Goal: Check status: Check status

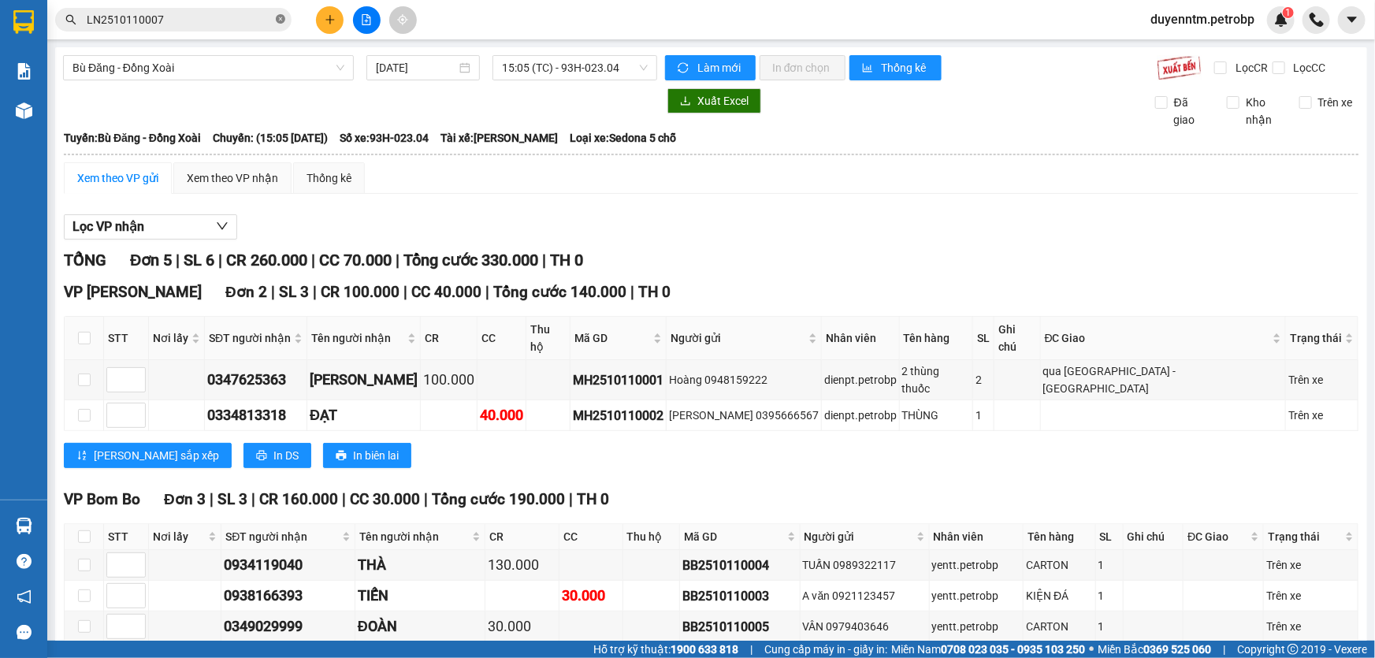
click at [279, 13] on span at bounding box center [280, 20] width 9 height 15
click at [233, 18] on input "text" at bounding box center [180, 19] width 186 height 17
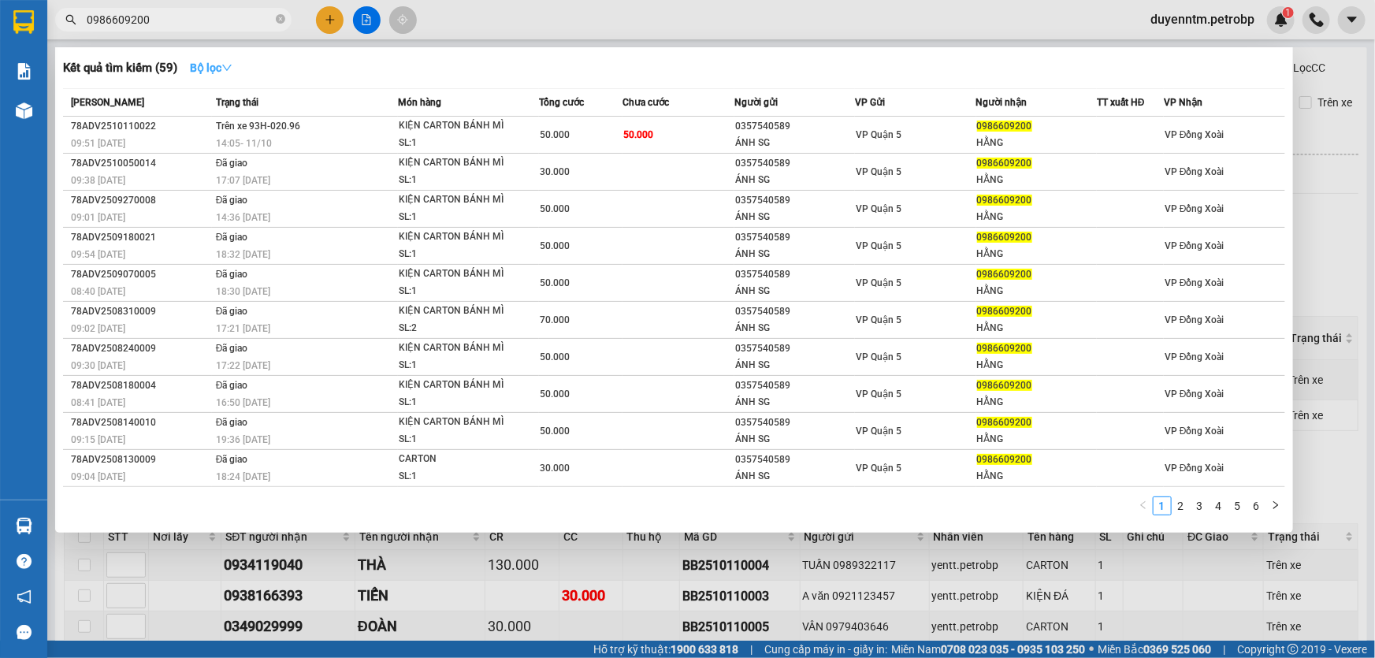
type input "0986609200"
click at [229, 69] on icon "down" at bounding box center [226, 67] width 11 height 11
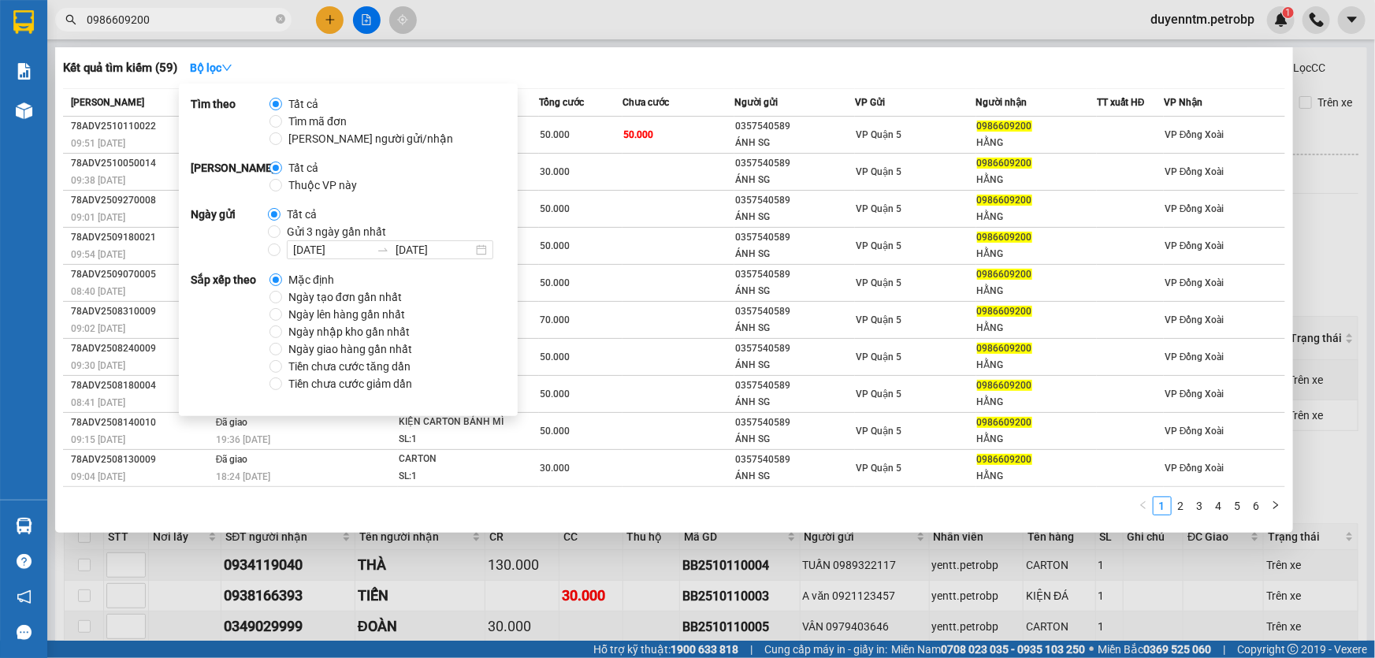
click at [312, 228] on span "Gửi 3 ngày gần nhất" at bounding box center [337, 231] width 112 height 17
click at [281, 228] on input "Gửi 3 ngày gần nhất" at bounding box center [274, 231] width 13 height 13
radio input "true"
radio input "false"
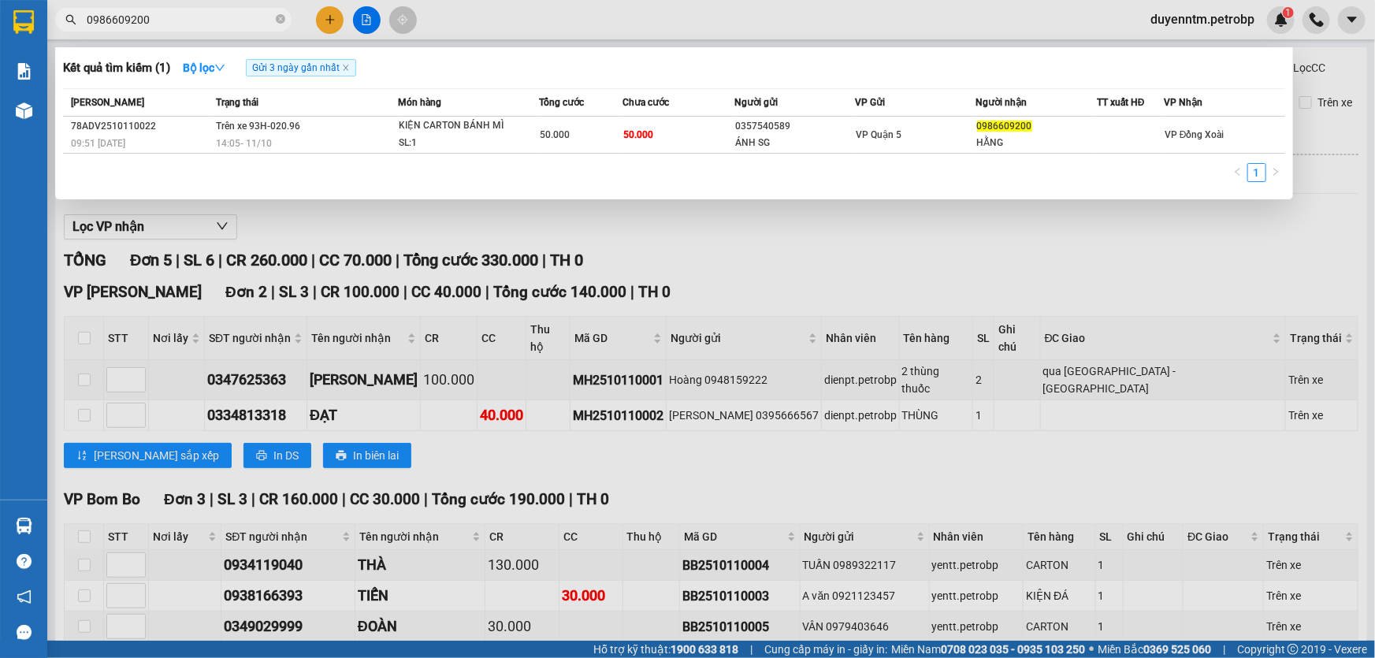
click at [599, 58] on div "Kết quả tìm kiếm ( 1 ) Bộ lọc Gửi 3 ngày gần nhất" at bounding box center [674, 67] width 1222 height 25
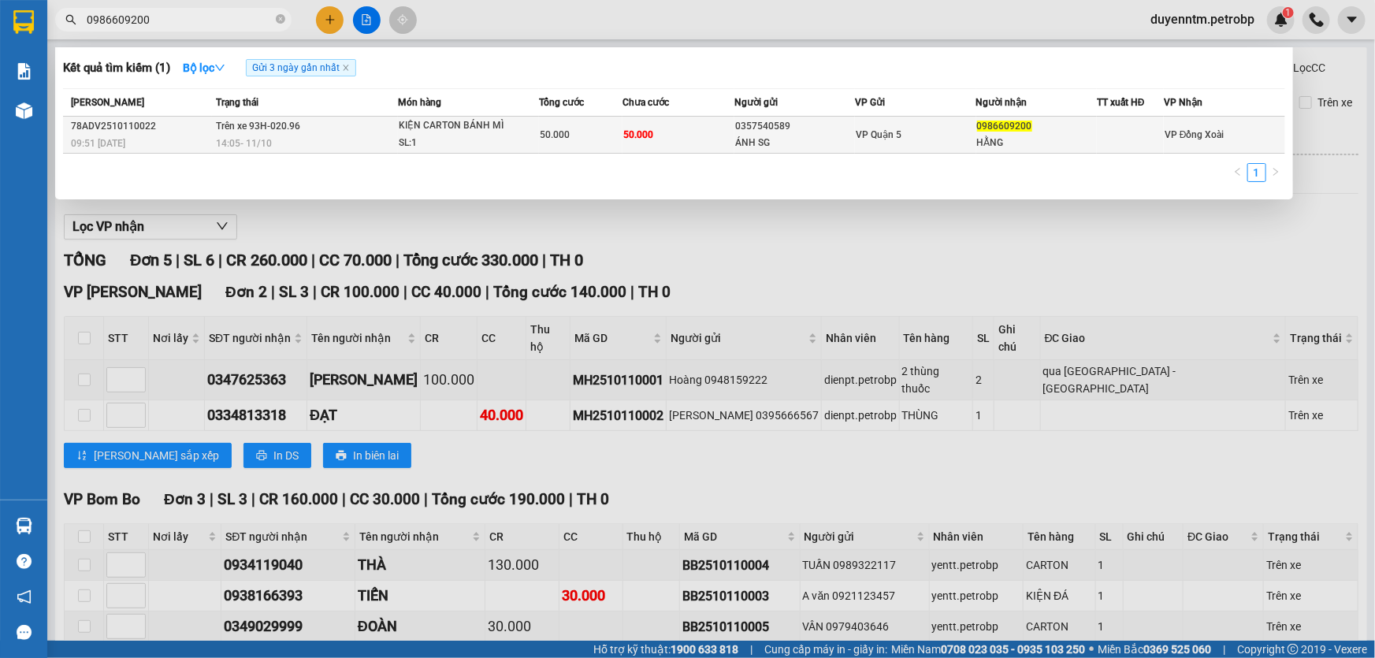
click at [283, 128] on span "Trên xe 93H-020.96" at bounding box center [258, 126] width 84 height 11
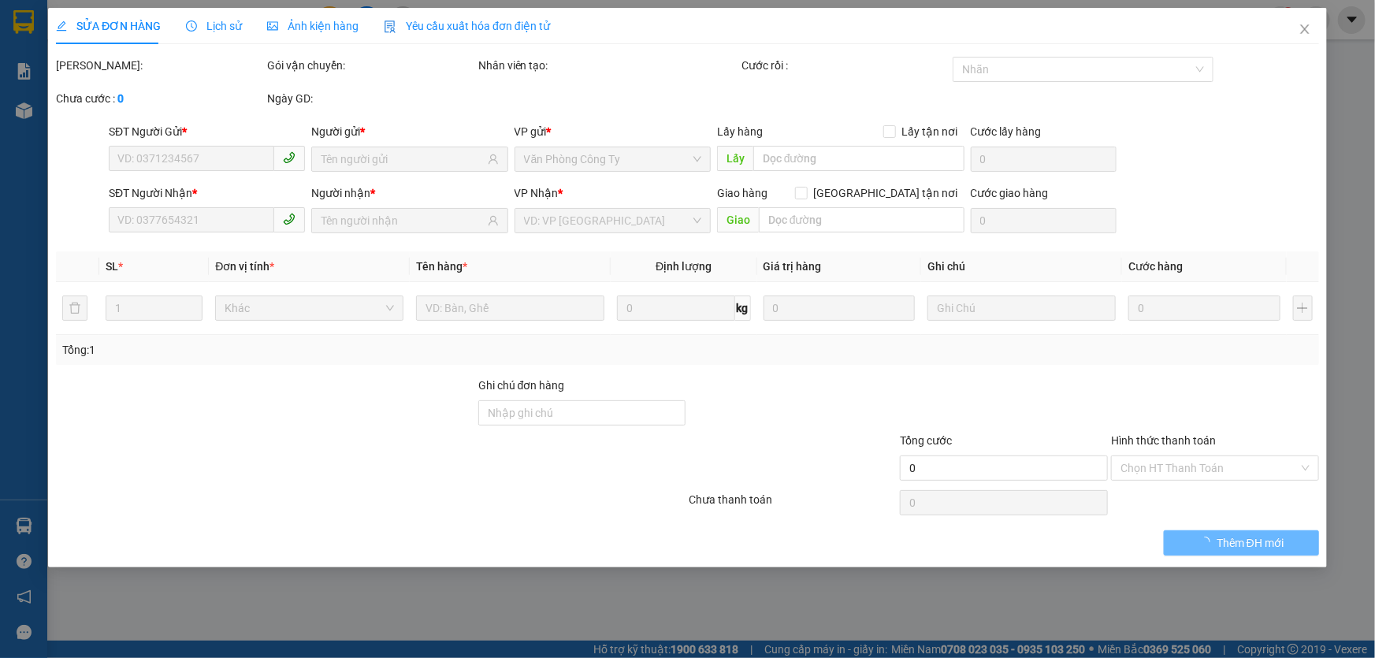
type input "0357540589"
type input "ÁNH SG"
type input "0986609200"
type input "HẰNG"
type input "50.000"
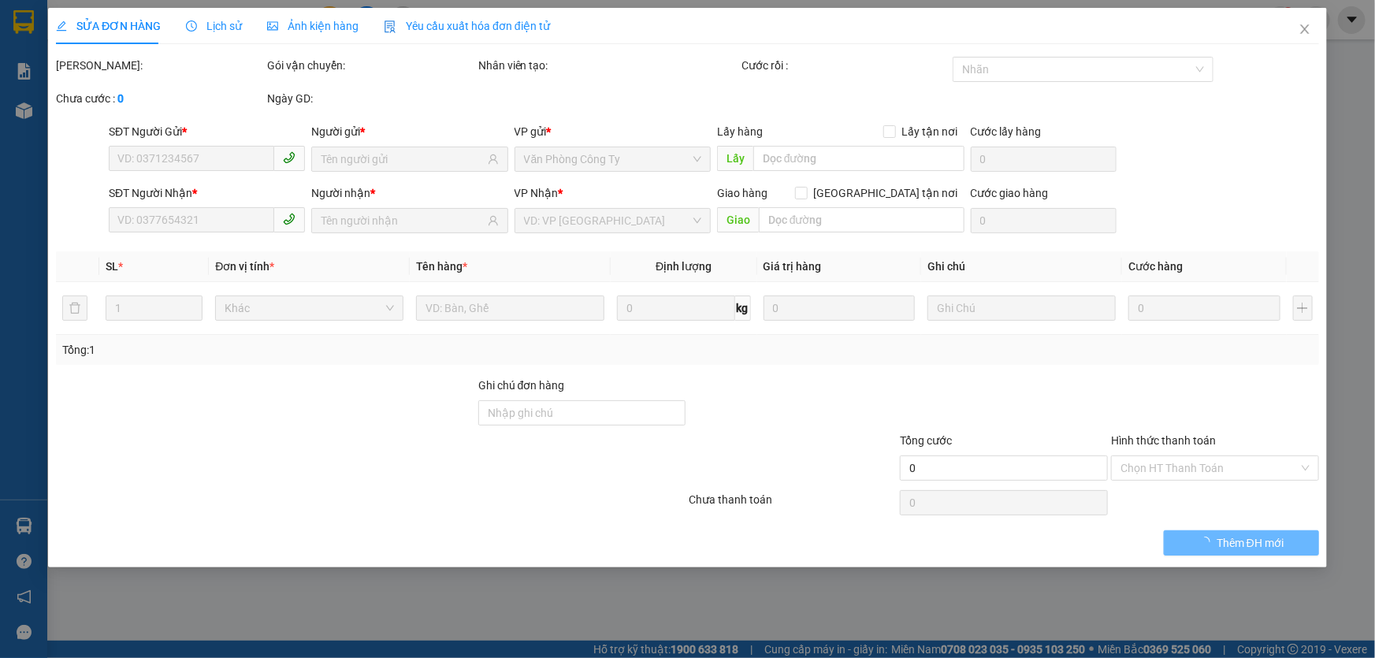
type input "50.000"
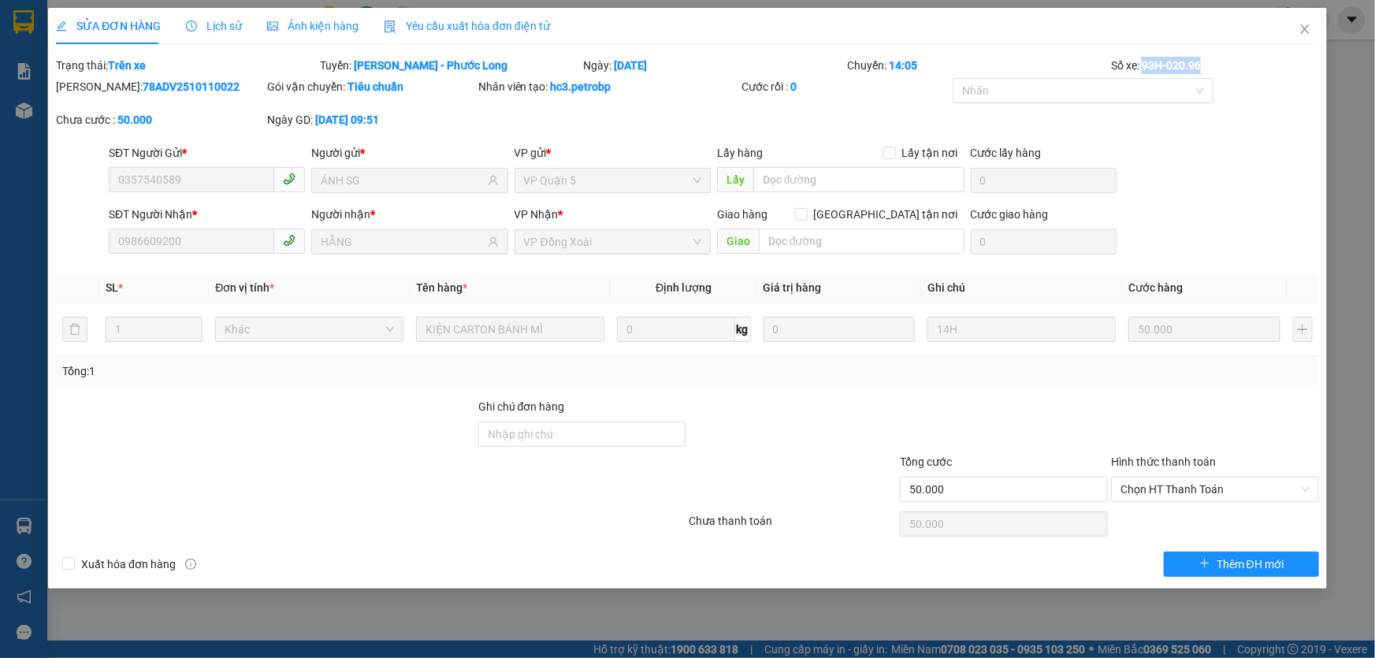
drag, startPoint x: 1221, startPoint y: 63, endPoint x: 1143, endPoint y: 65, distance: 77.3
click at [1143, 65] on div "Số xe: 93H-020.96" at bounding box center [1214, 65] width 211 height 17
copy b "93H-020.96"
click at [1299, 25] on icon "close" at bounding box center [1305, 29] width 13 height 13
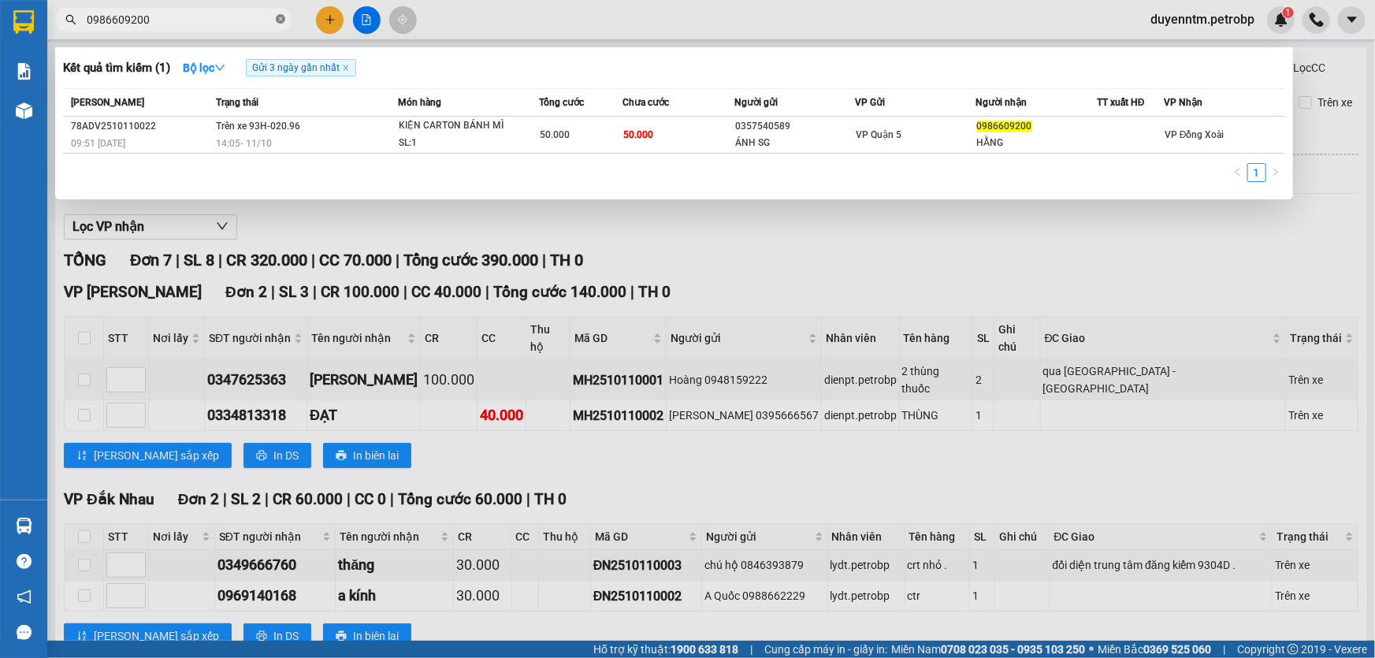
click at [277, 22] on icon "close-circle" at bounding box center [280, 18] width 9 height 9
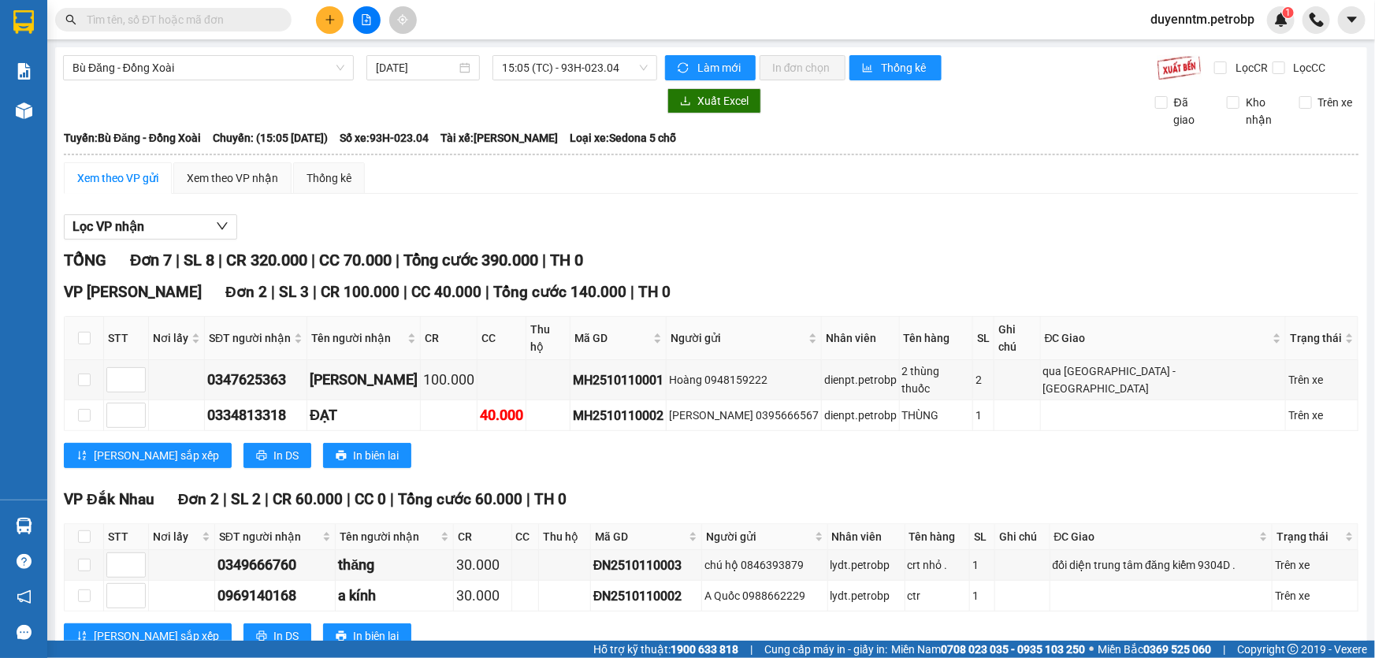
paste input "MH2510110002"
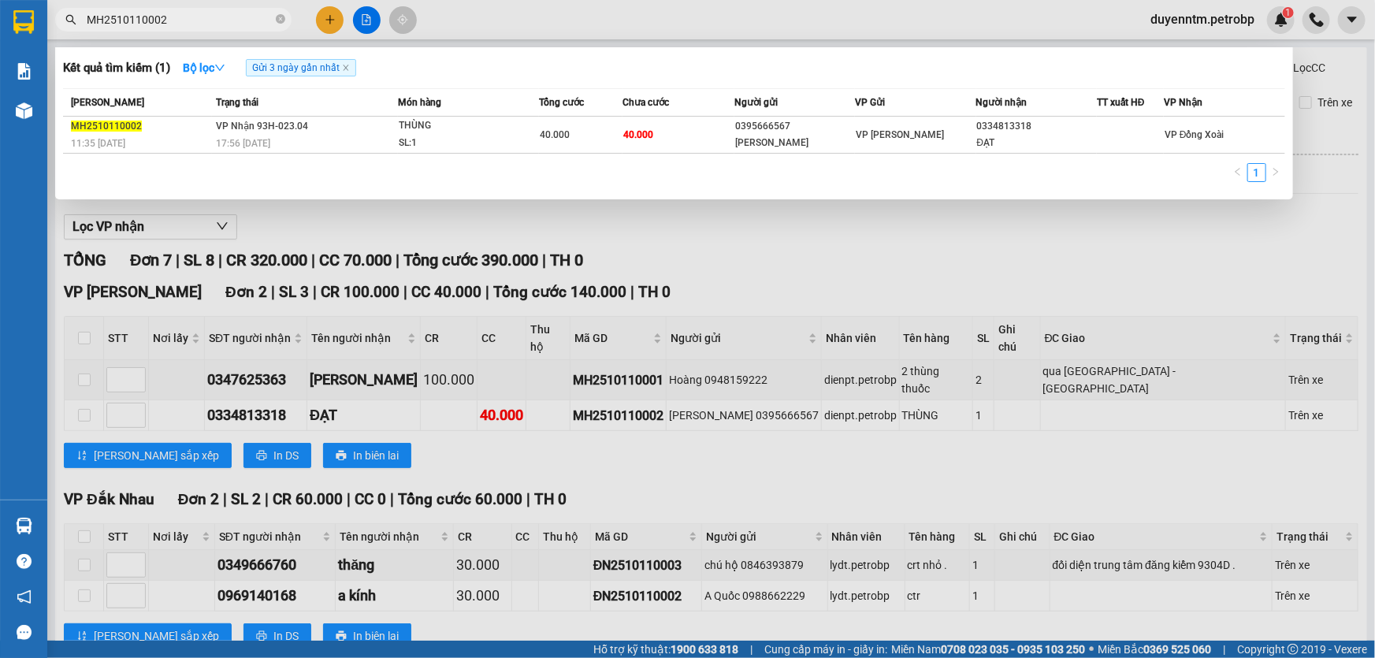
type input "MH2510110002"
click at [284, 23] on icon "close-circle" at bounding box center [280, 18] width 9 height 9
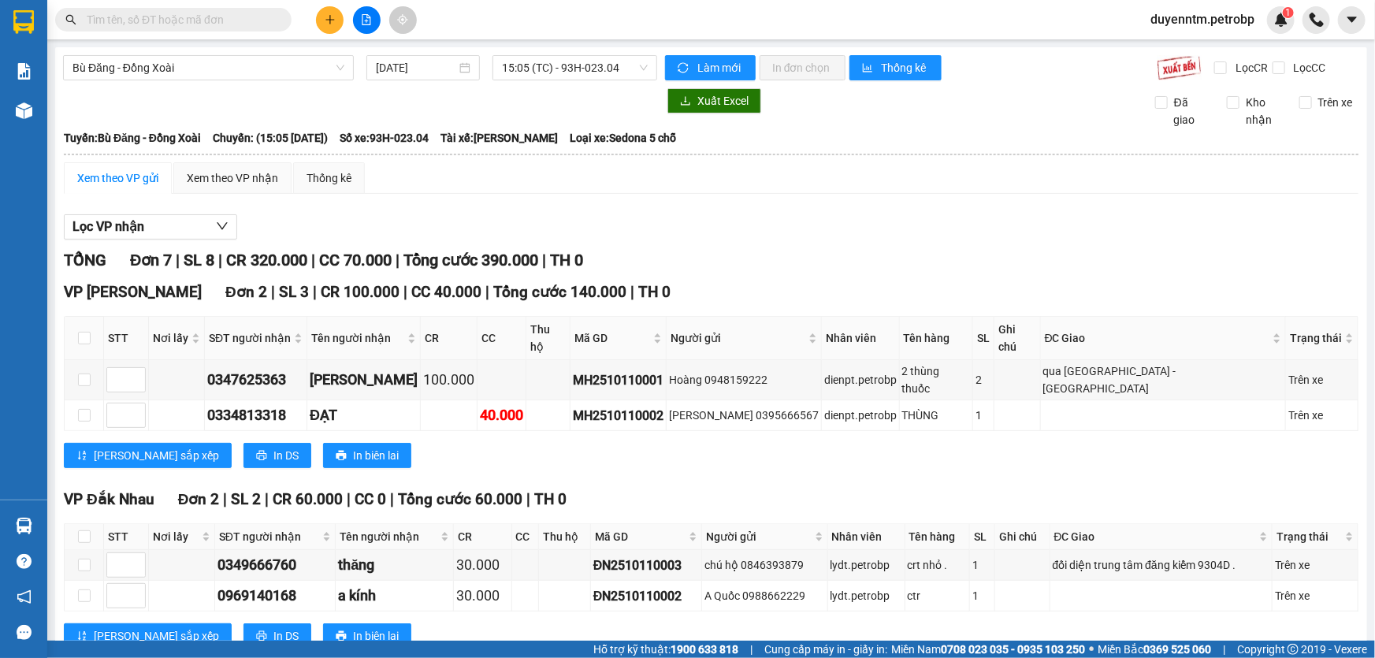
paste input "78ADV2510100105"
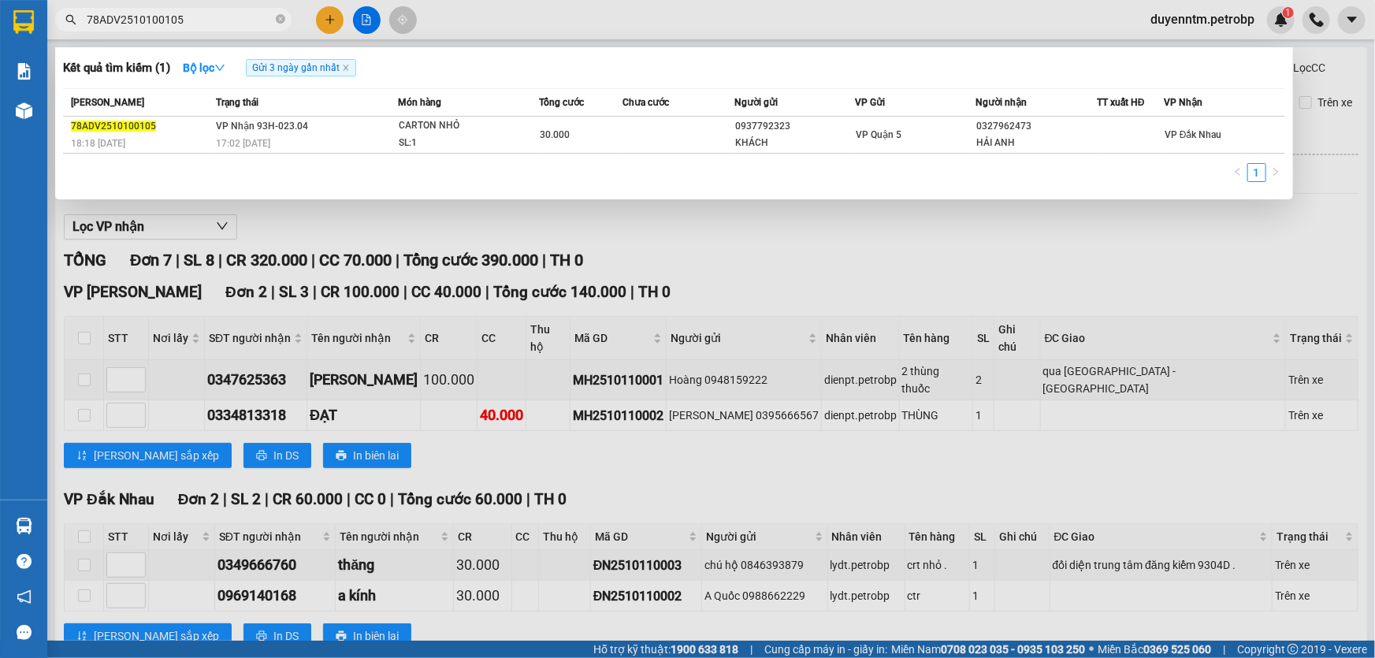
type input "78ADV2510100105"
click at [283, 21] on icon "close-circle" at bounding box center [280, 18] width 9 height 9
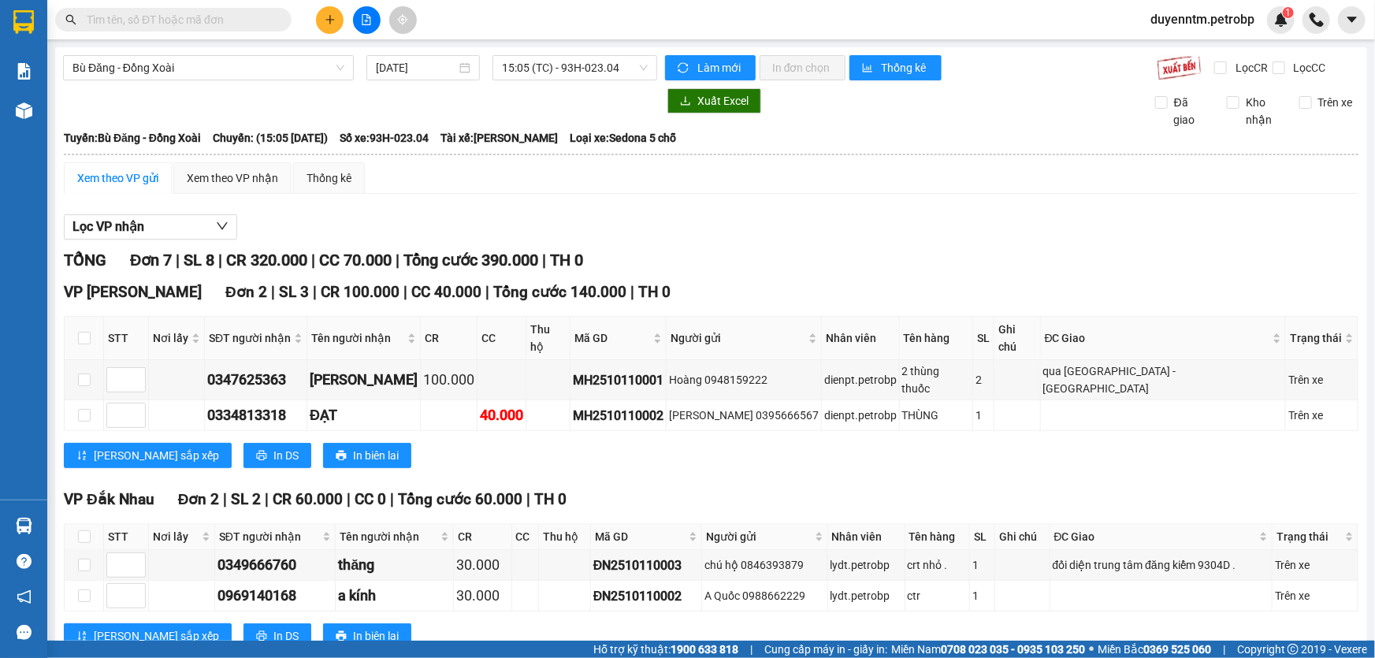
paste input "LN2510110007"
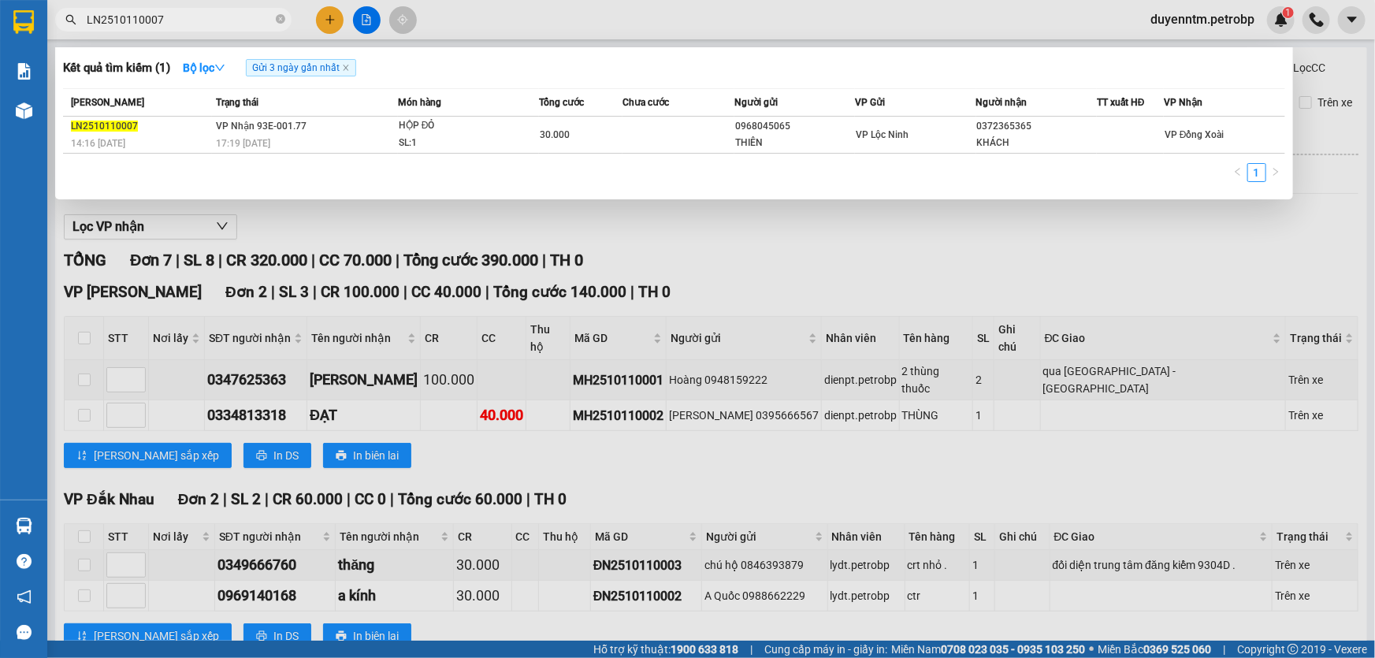
type input "LN2510110007"
click at [460, 222] on div at bounding box center [687, 329] width 1375 height 658
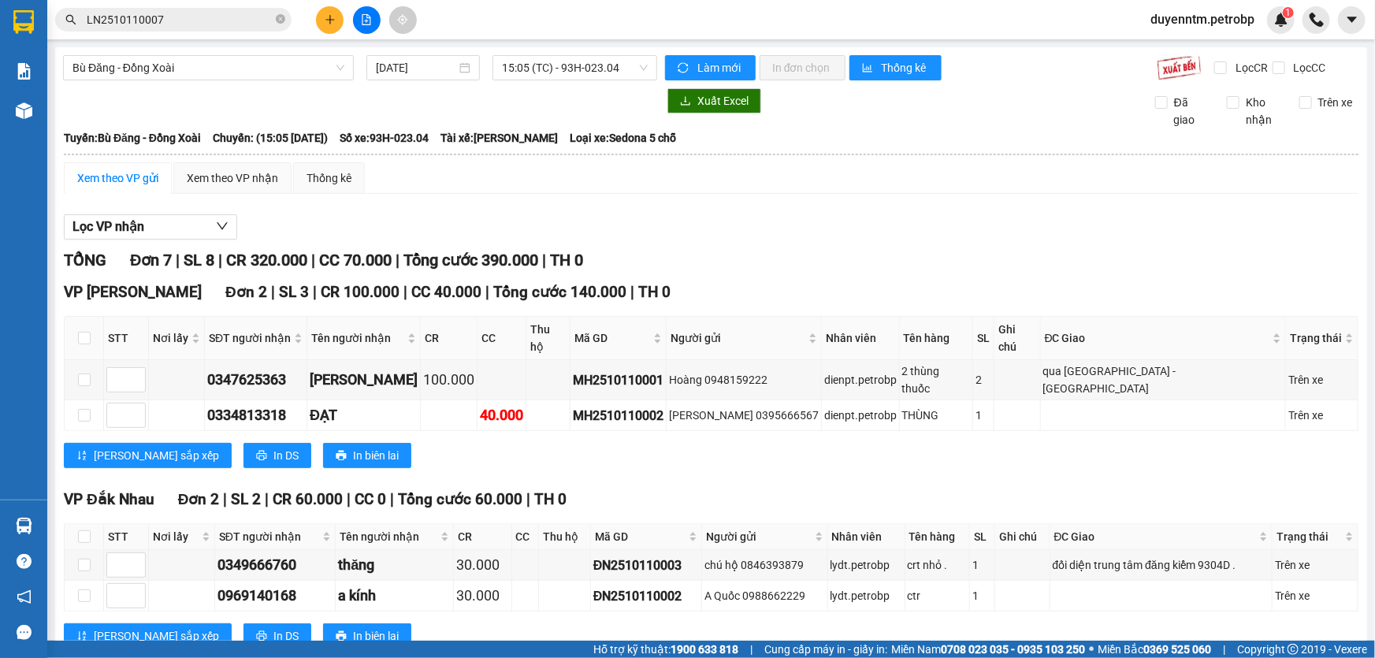
click at [275, 16] on span "LN2510110007" at bounding box center [173, 20] width 236 height 24
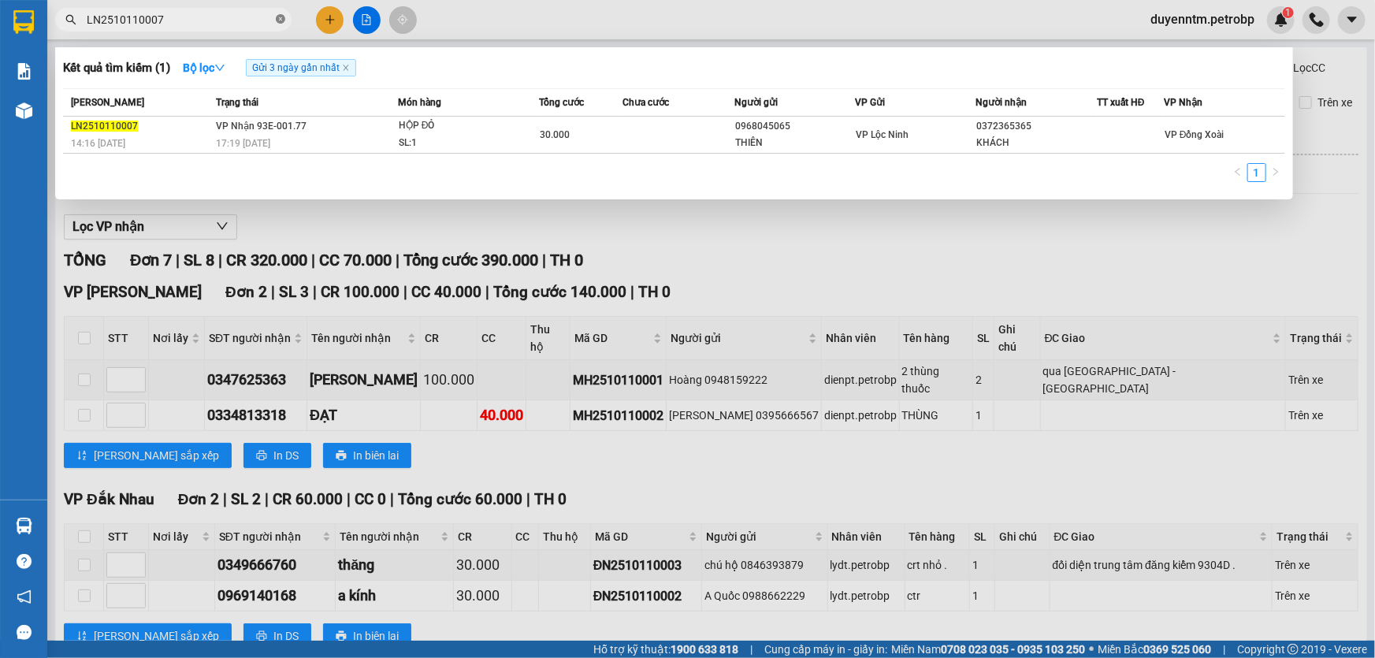
click at [278, 17] on icon "close-circle" at bounding box center [280, 18] width 9 height 9
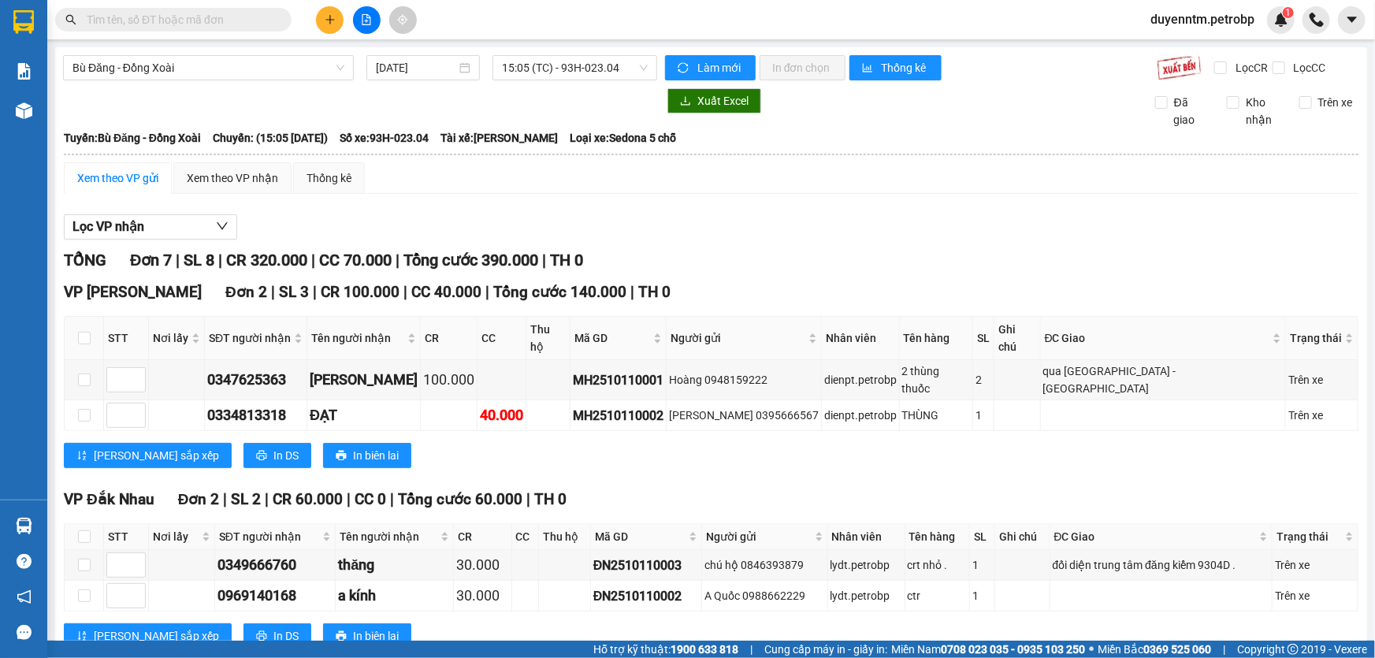
paste input "78ADV2510110055"
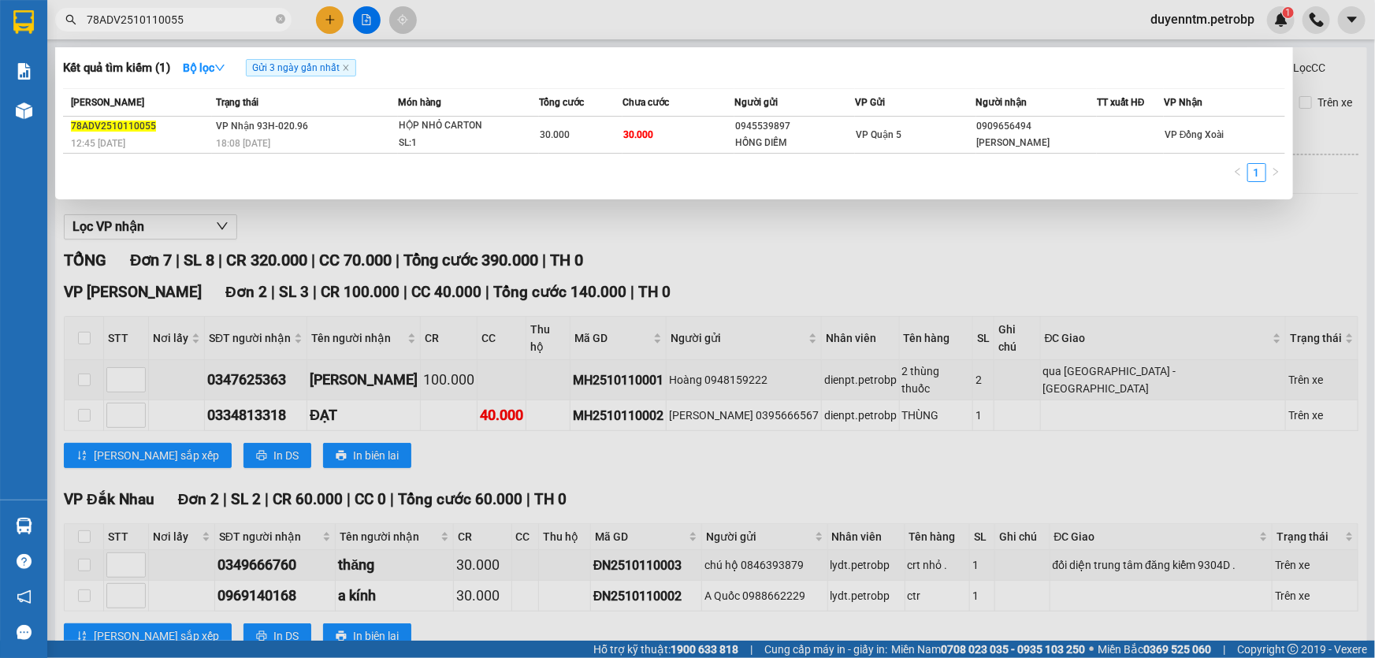
type input "78ADV2510110055"
click at [280, 18] on icon "close-circle" at bounding box center [280, 18] width 9 height 9
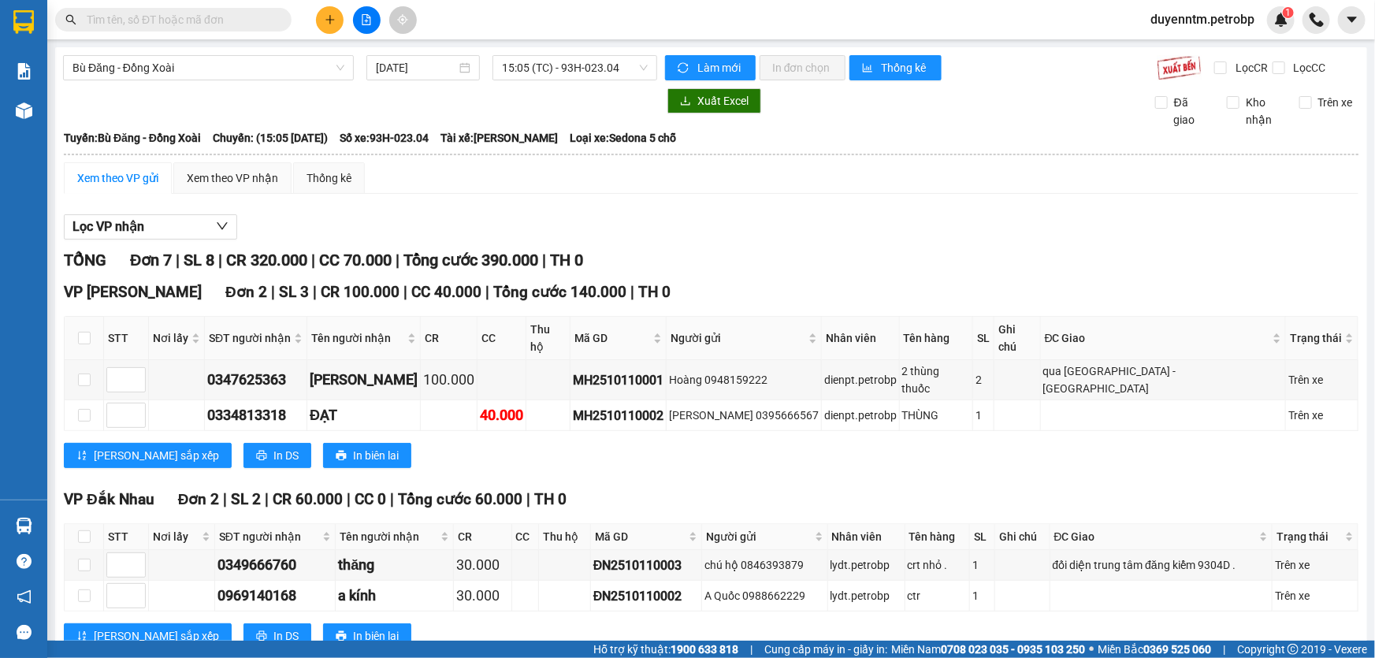
paste input "78ADV2510110029"
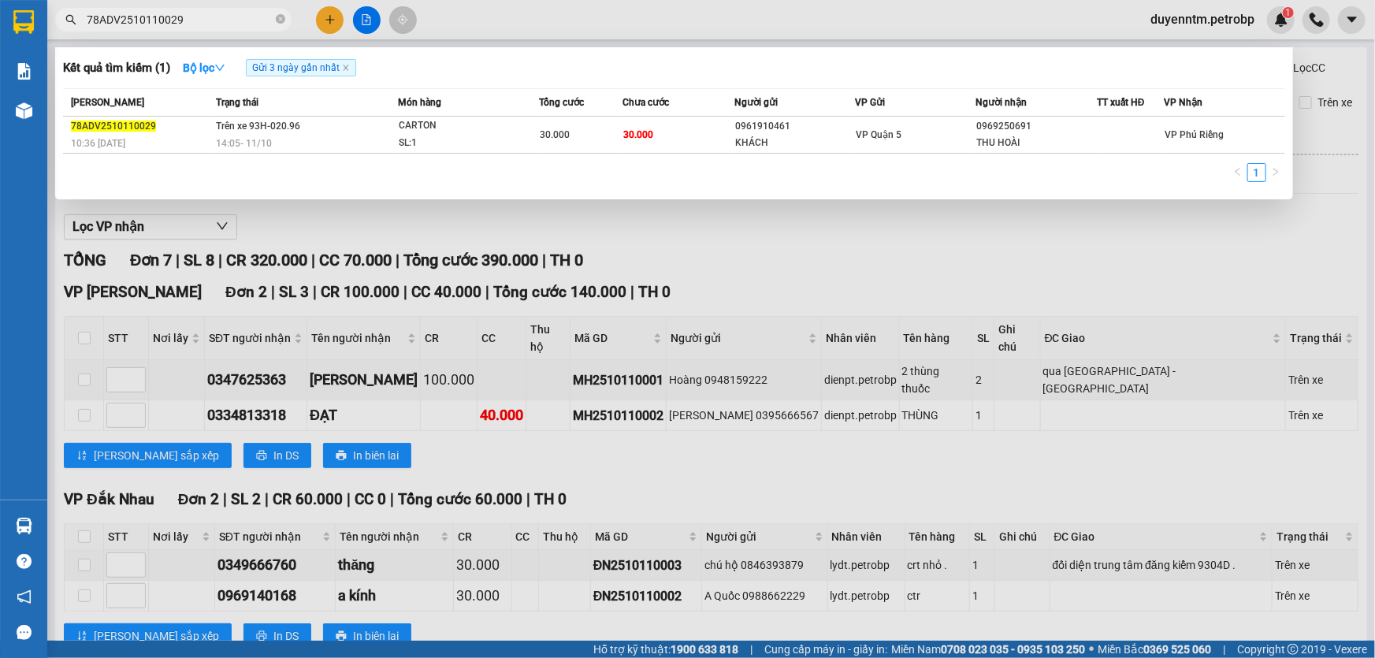
type input "78ADV2510110029"
click at [284, 17] on icon "close-circle" at bounding box center [280, 18] width 9 height 9
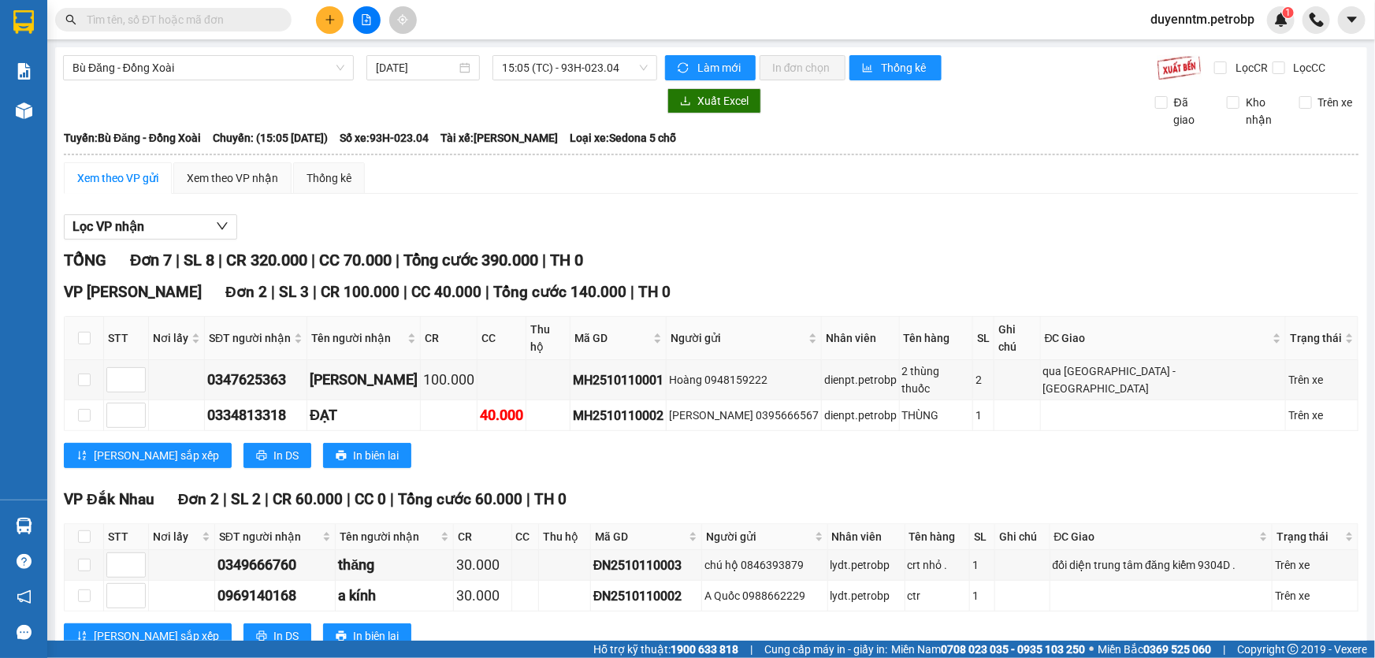
paste input "50H-07437"
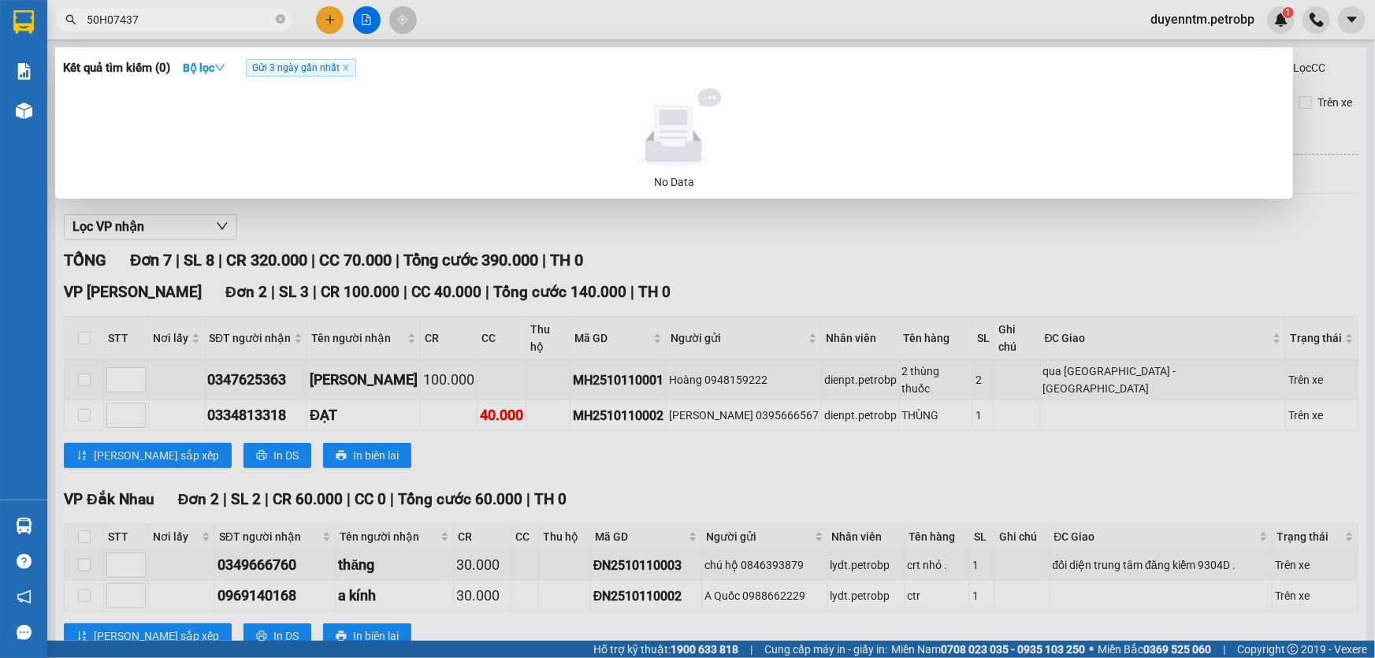
type input "50H07437"
click at [283, 20] on icon "close-circle" at bounding box center [280, 18] width 9 height 9
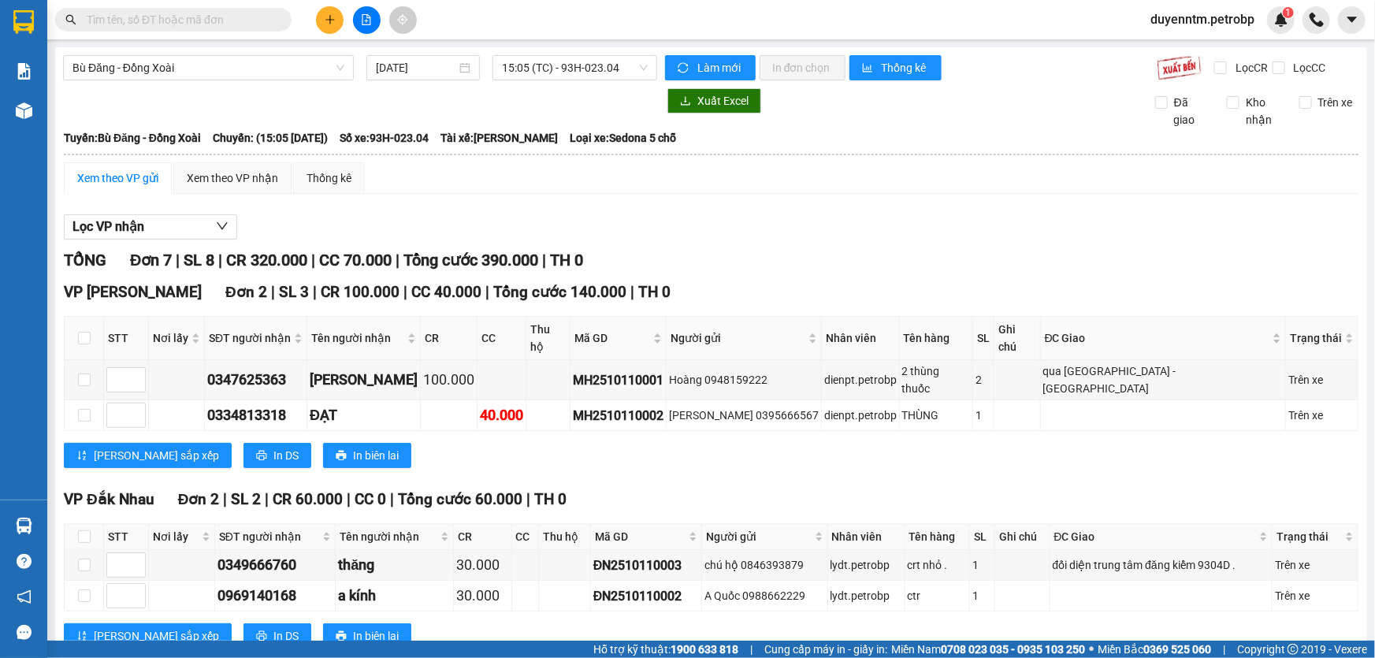
paste input "78ADV2510100105"
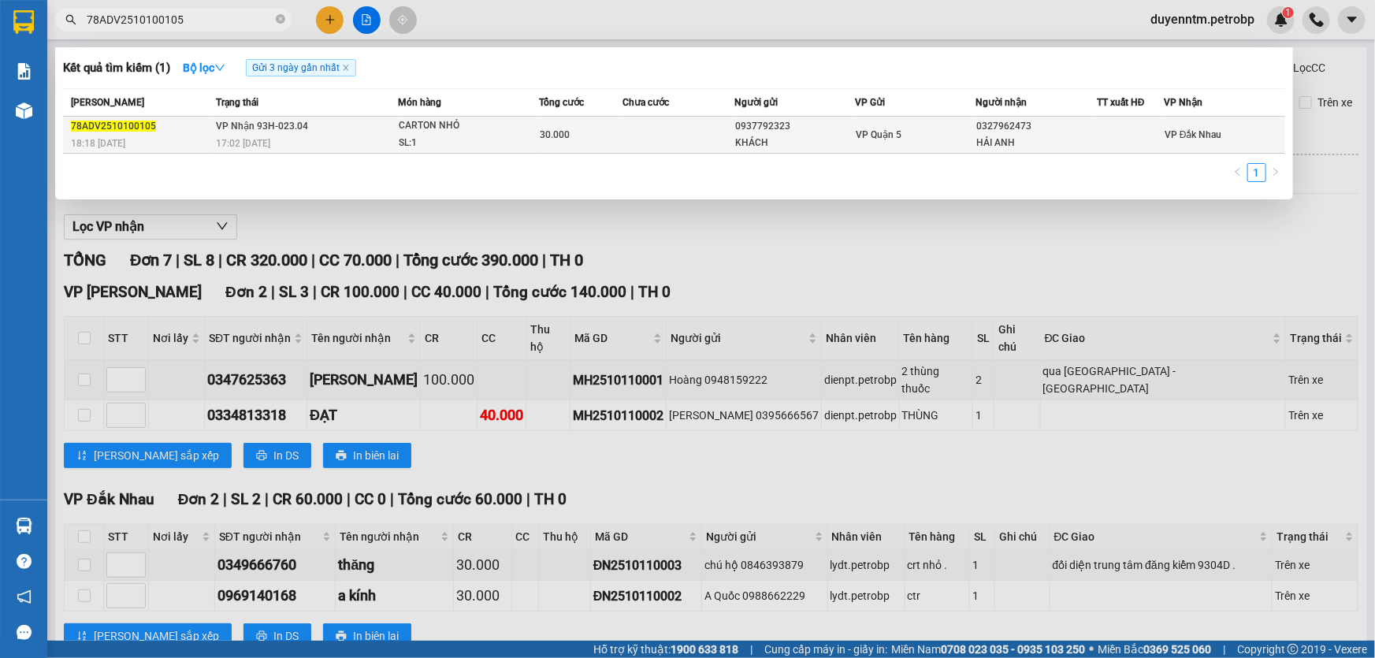
type input "78ADV2510100105"
click at [252, 128] on span "VP Nhận 93H-023.04" at bounding box center [262, 126] width 92 height 11
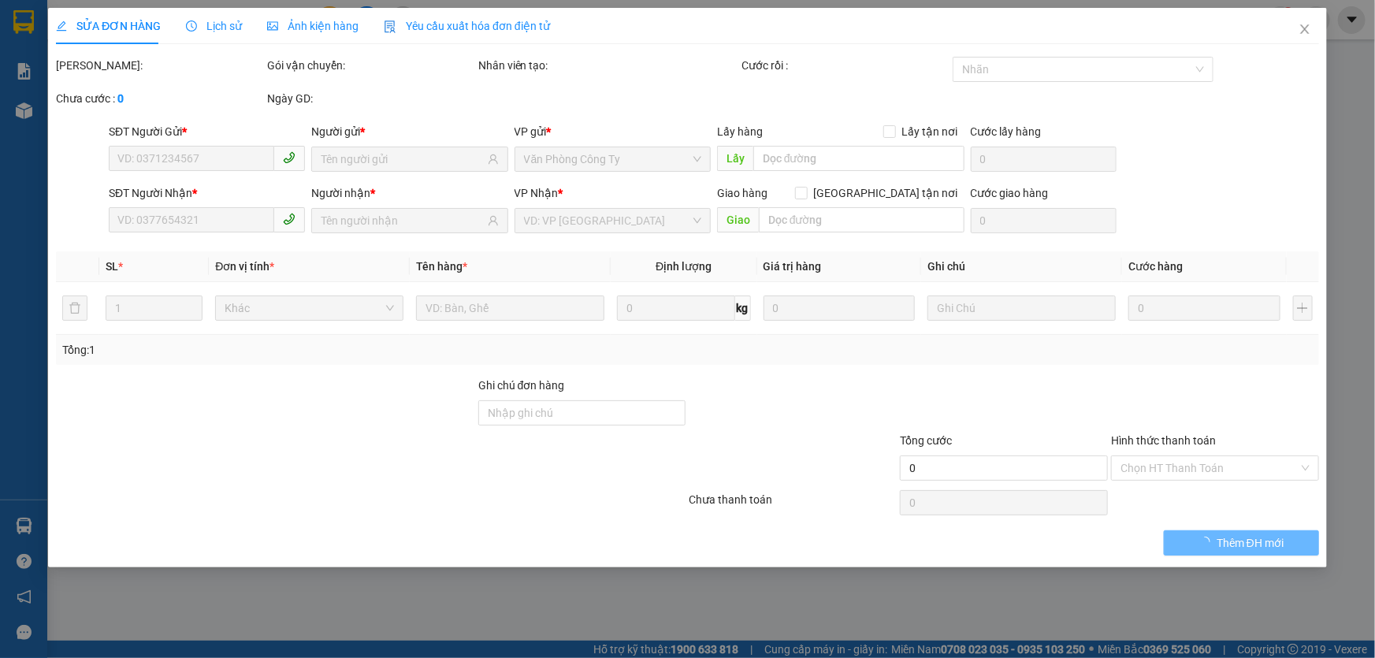
type input "0937792323"
type input "KHÁCH"
type input "0327962473"
type input "HẢI ANH"
type input "30.000"
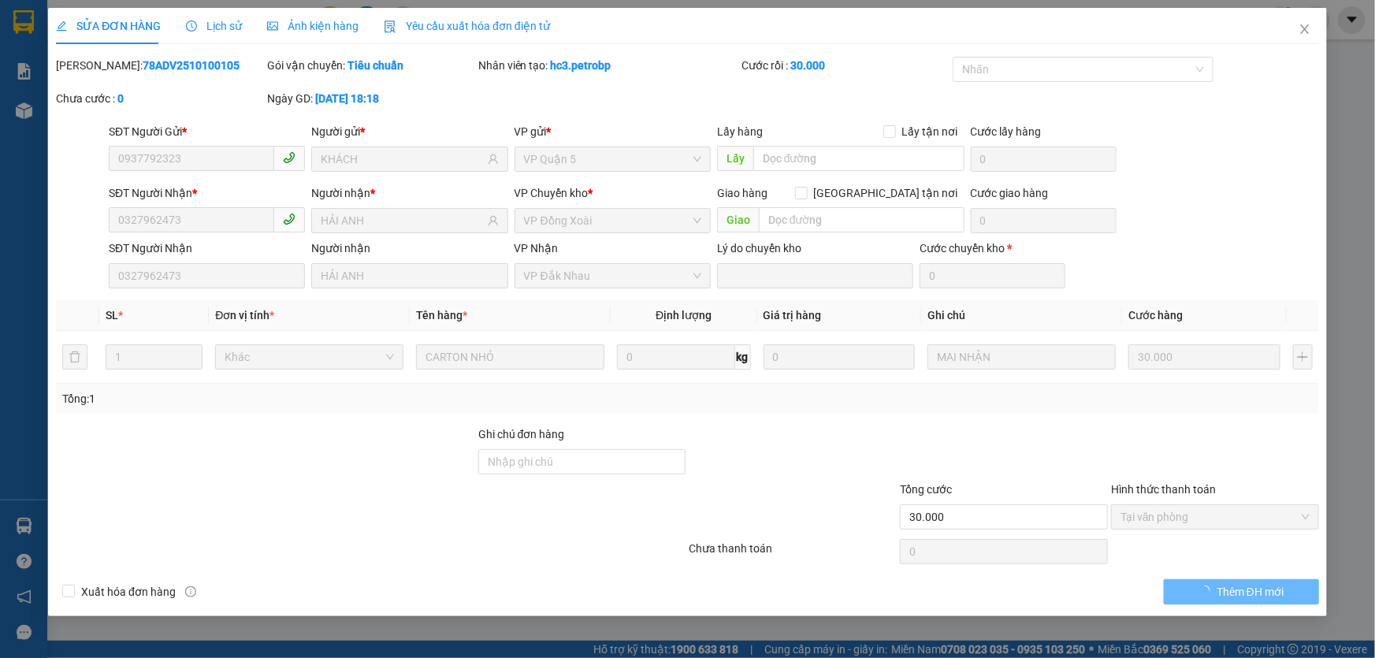
click at [191, 21] on icon "clock-circle" at bounding box center [191, 25] width 11 height 11
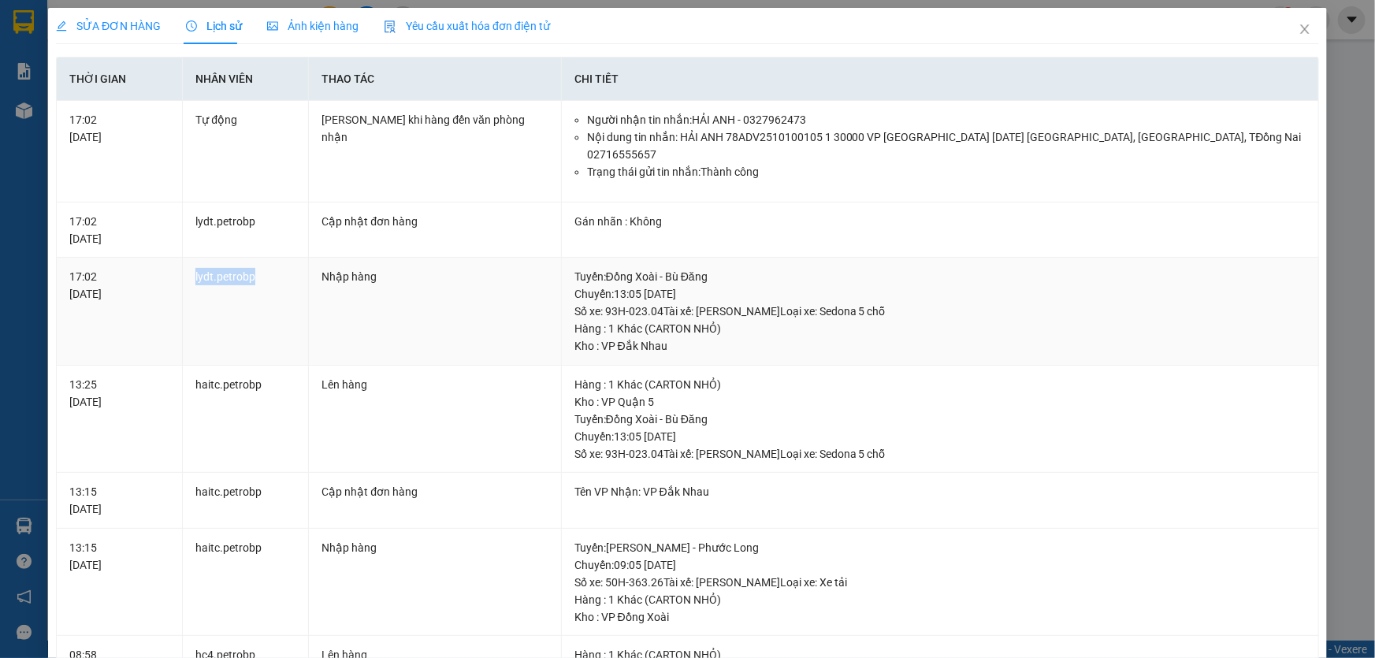
drag, startPoint x: 266, startPoint y: 258, endPoint x: 184, endPoint y: 260, distance: 81.2
click at [184, 260] on td "lydt.petrobp" at bounding box center [246, 312] width 126 height 108
copy td "lydt.petrobp"
click at [1299, 28] on icon "close" at bounding box center [1305, 29] width 13 height 13
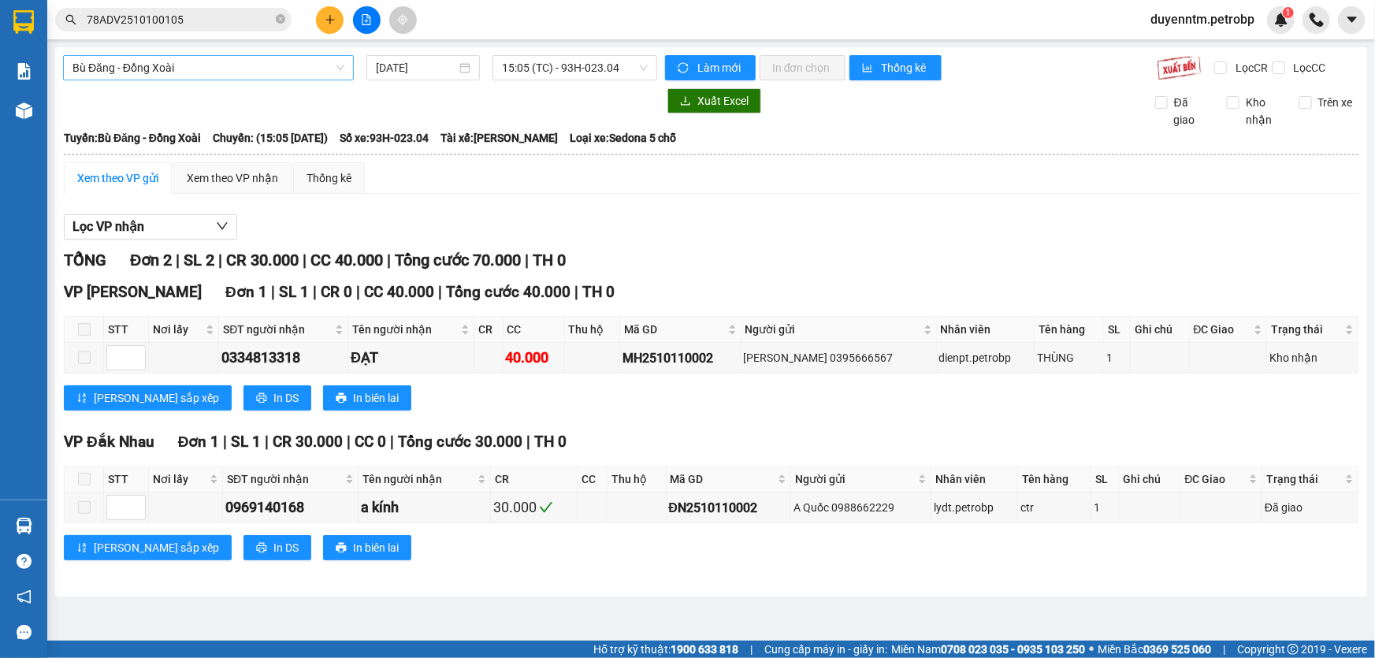
click at [211, 58] on span "Bù Đăng - Đồng Xoài" at bounding box center [208, 68] width 272 height 24
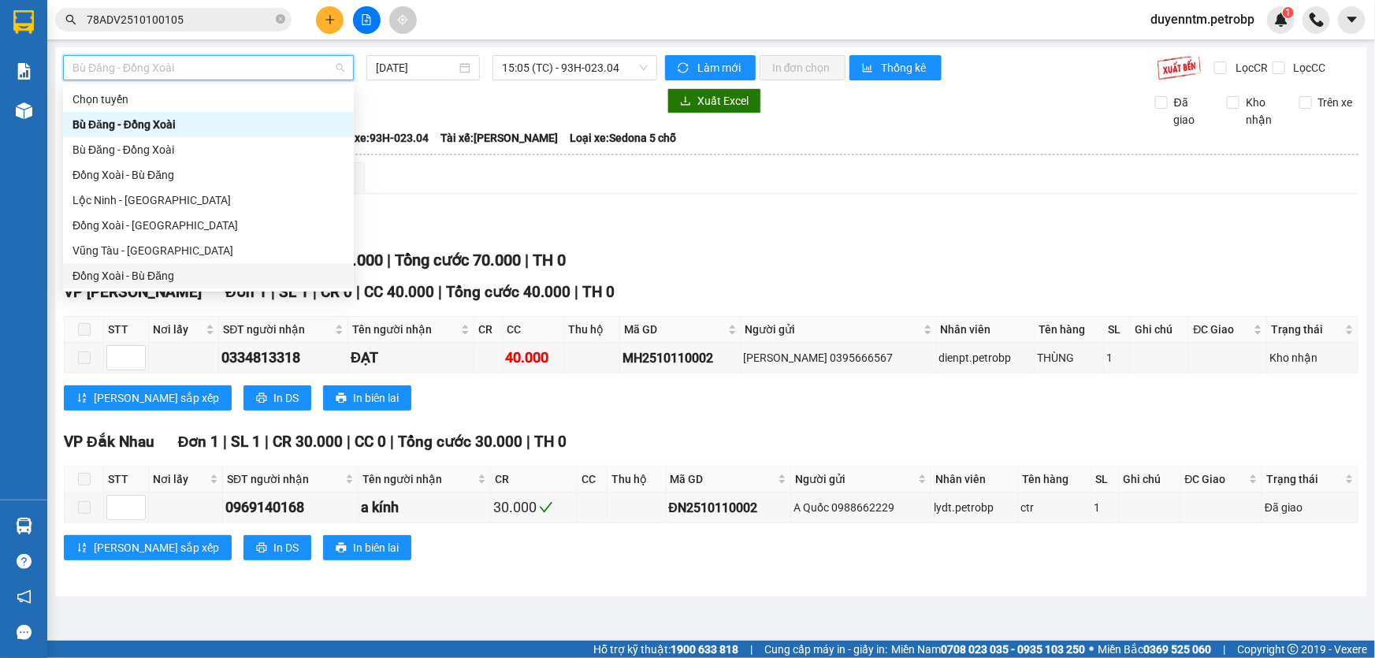
click at [129, 281] on div "Đồng Xoài - Bù Đăng" at bounding box center [208, 275] width 272 height 17
type input "[DATE]"
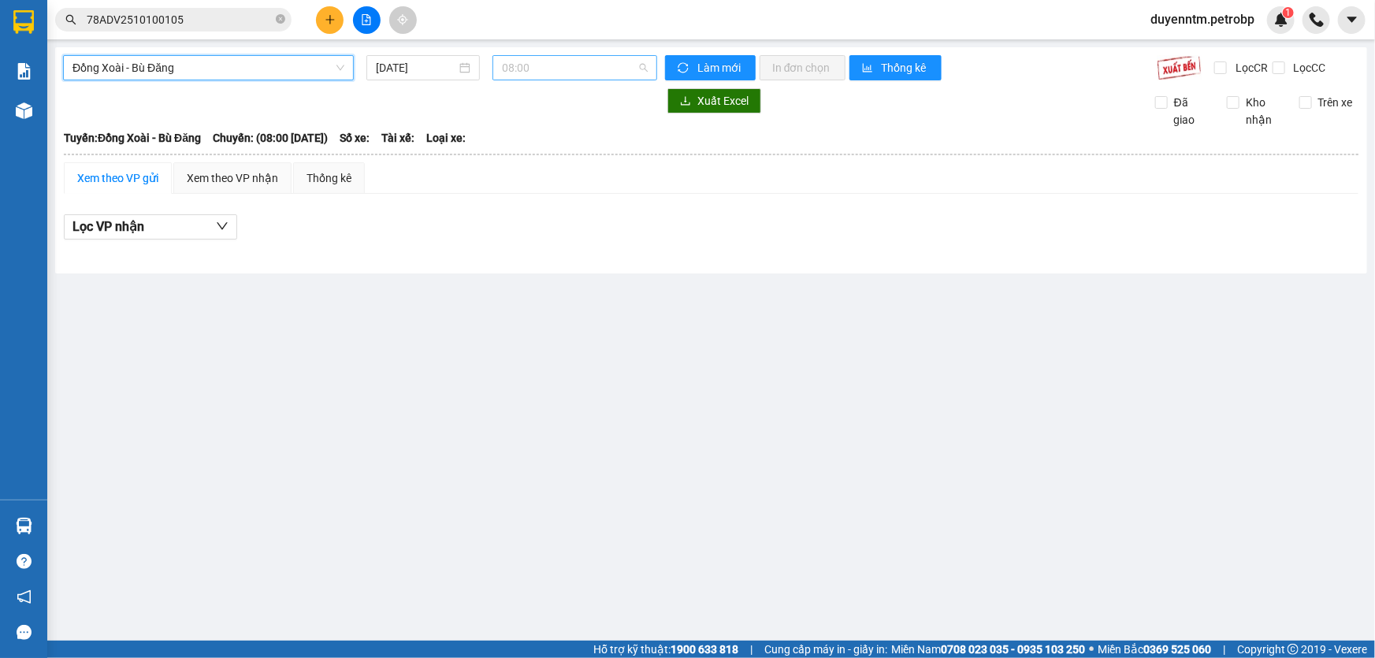
click at [509, 72] on span "08:00" at bounding box center [575, 68] width 146 height 24
click at [282, 20] on icon "close-circle" at bounding box center [280, 18] width 9 height 9
click at [240, 18] on input "text" at bounding box center [180, 19] width 186 height 17
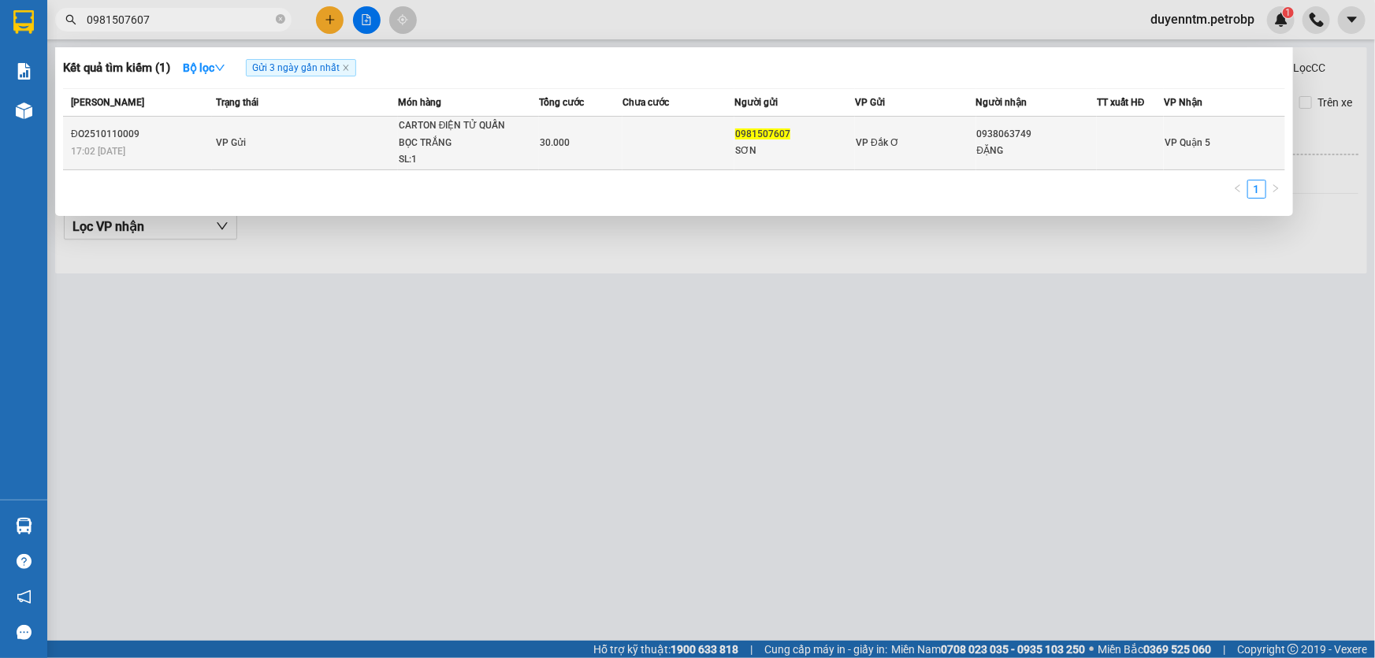
type input "0981507607"
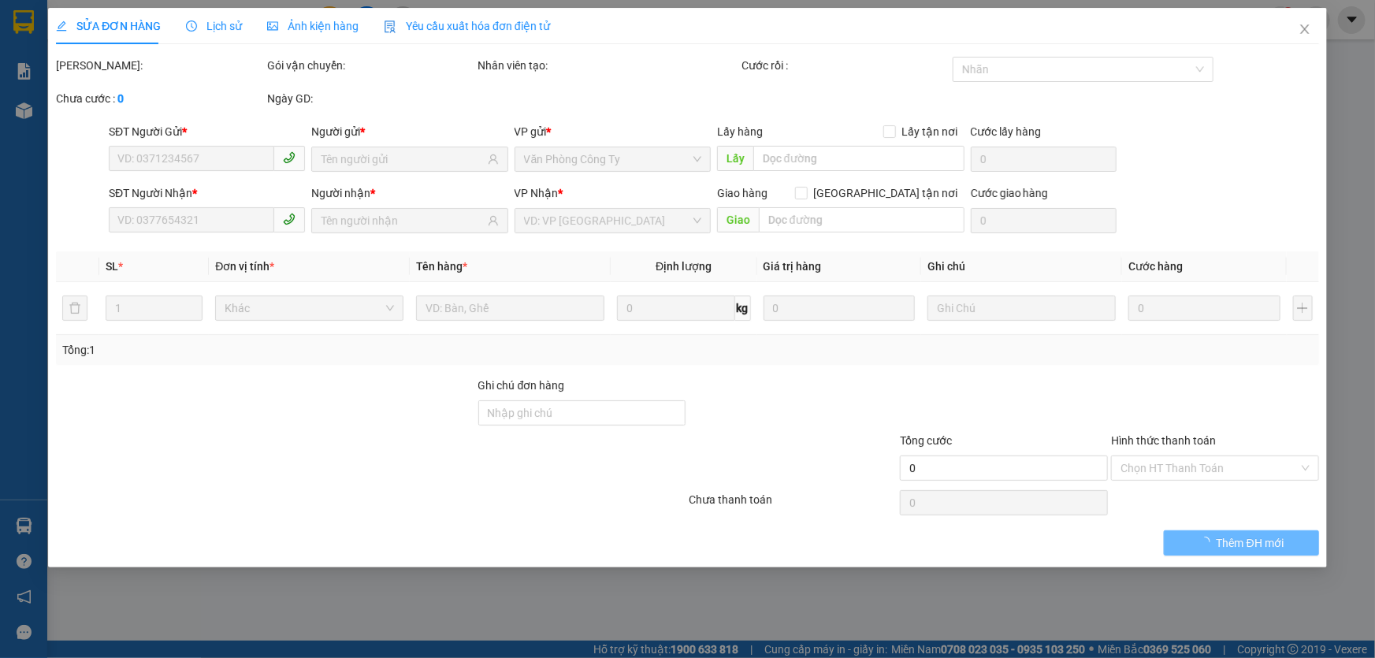
type input "0981507607"
type input "SƠN"
type input "0938063749"
type input "ĐẶNG"
type input "30.000"
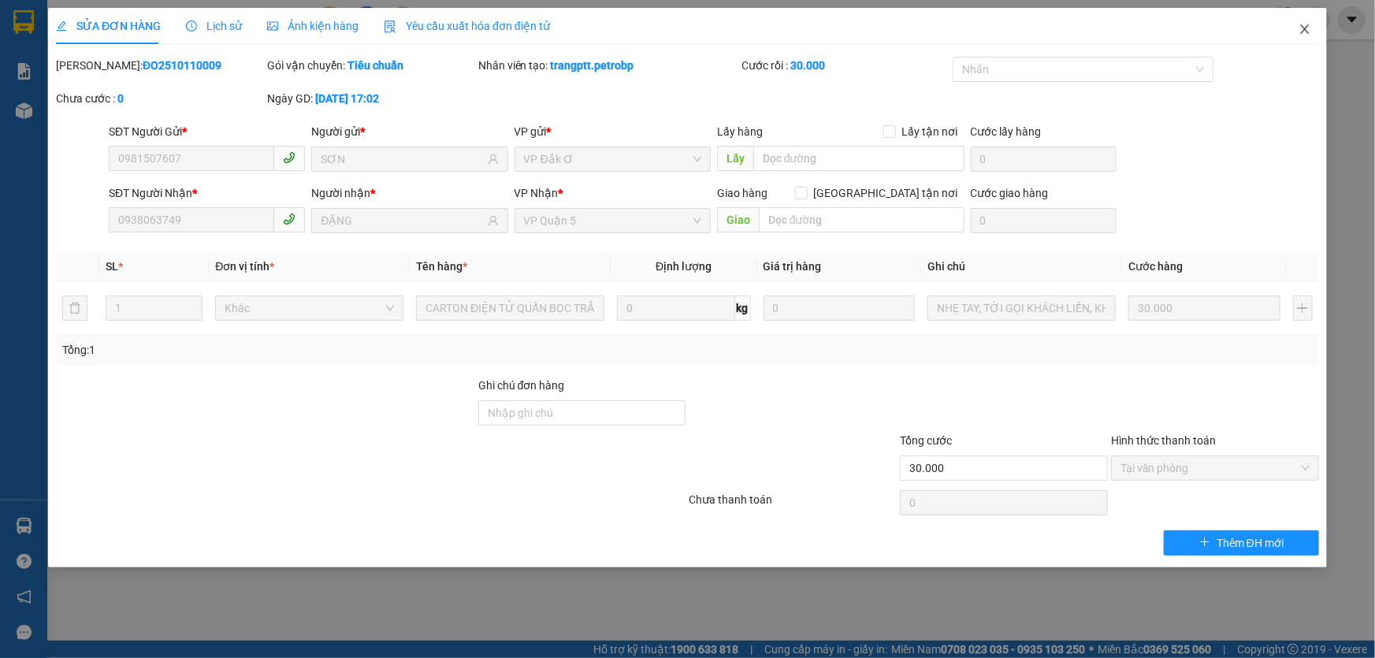
click at [1303, 31] on icon "close" at bounding box center [1305, 29] width 13 height 13
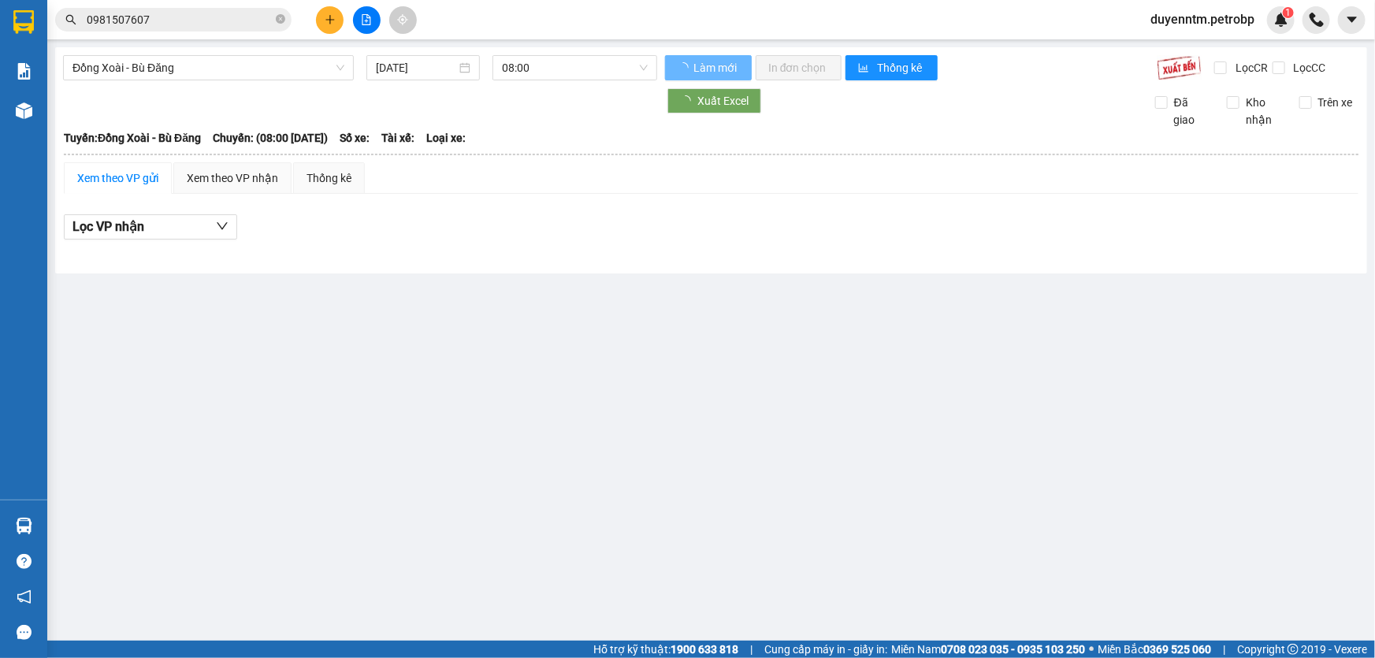
click at [163, 16] on input "0981507607" at bounding box center [180, 19] width 186 height 17
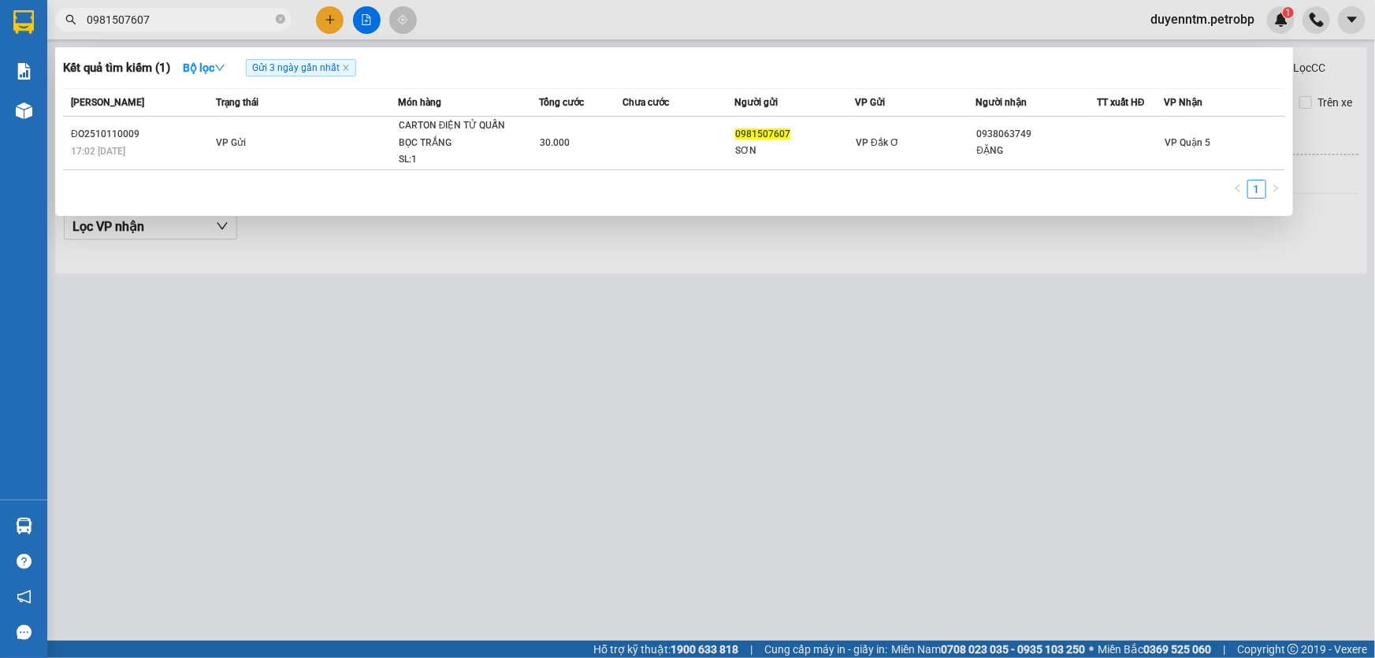
click at [285, 17] on span "0981507607" at bounding box center [173, 20] width 236 height 24
click at [281, 17] on icon "close-circle" at bounding box center [280, 18] width 9 height 9
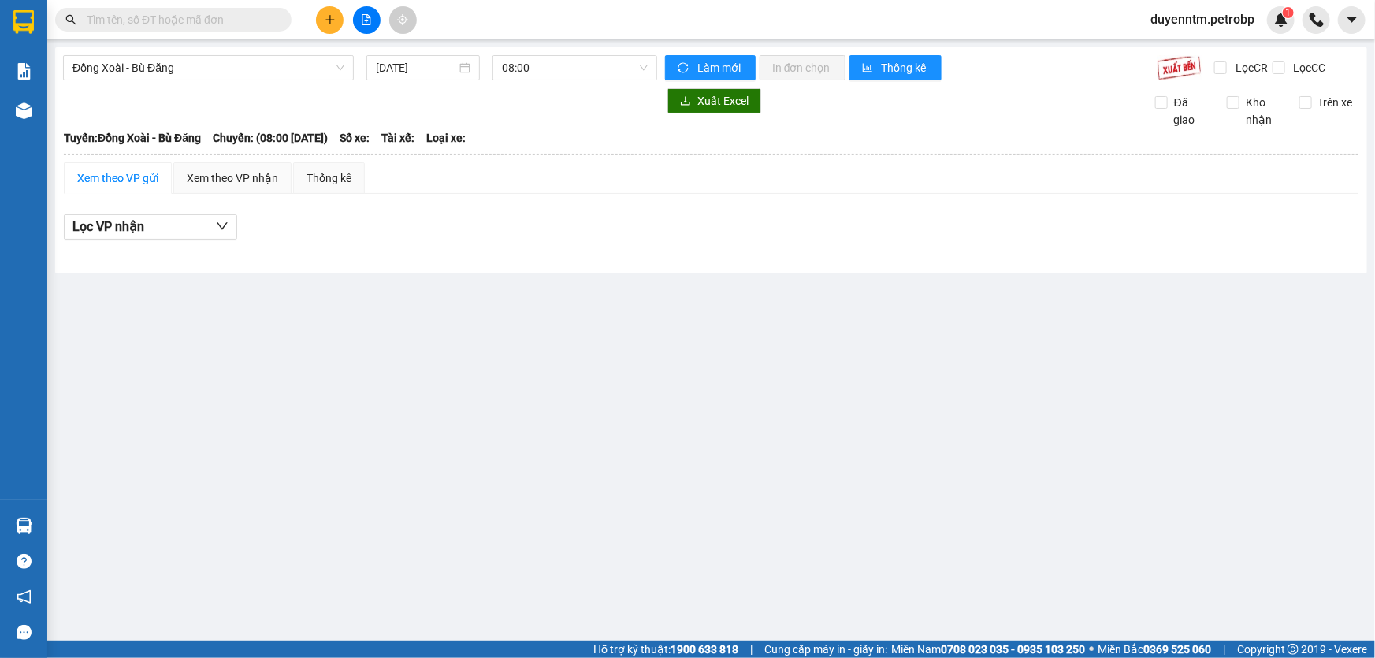
paste input "78ADV2510110029"
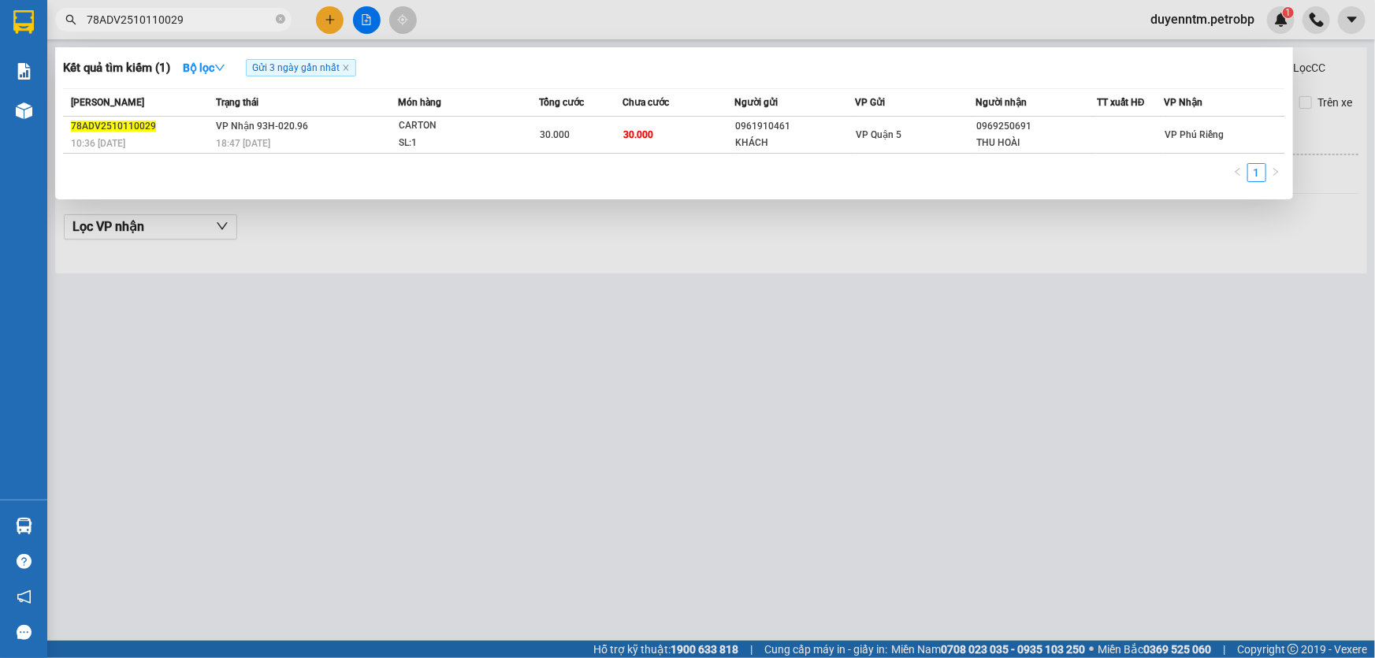
type input "78ADV2510110029"
click at [278, 19] on icon "close-circle" at bounding box center [280, 18] width 9 height 9
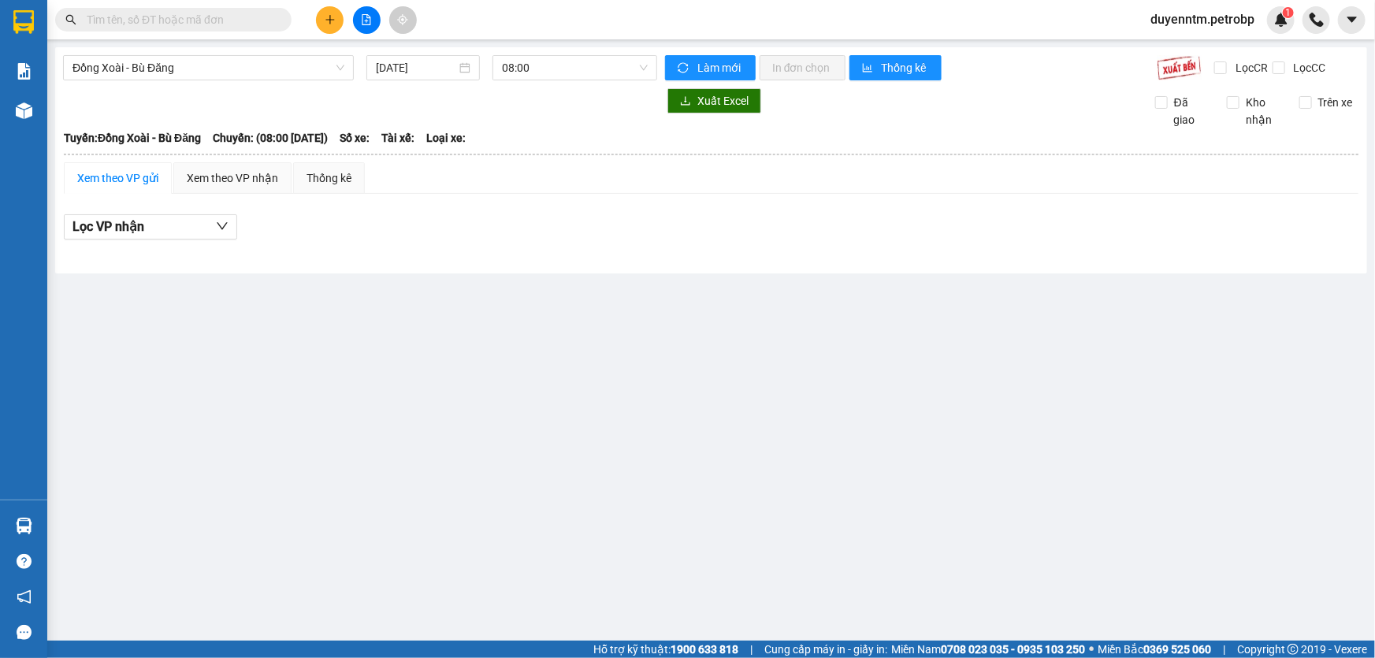
paste input "78ADV2510110037"
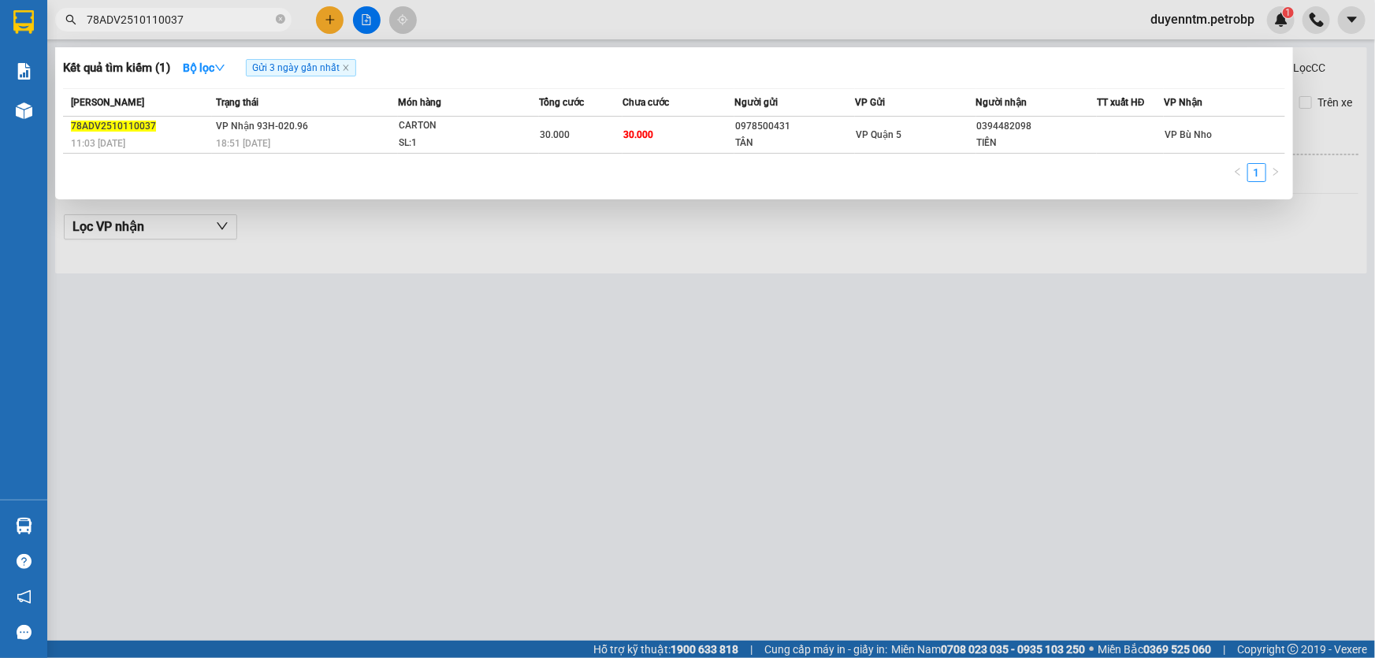
type input "78ADV2510110037"
click at [279, 15] on icon "close-circle" at bounding box center [280, 18] width 9 height 9
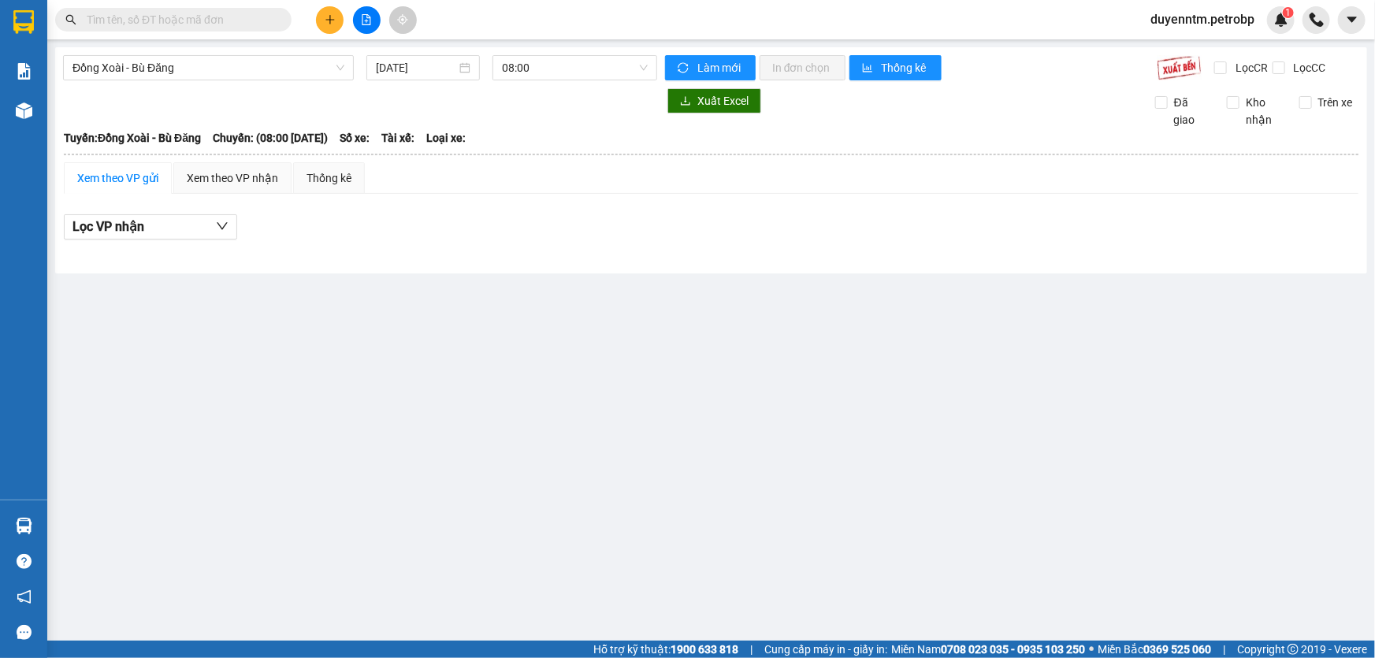
paste input "78ADV2510110018"
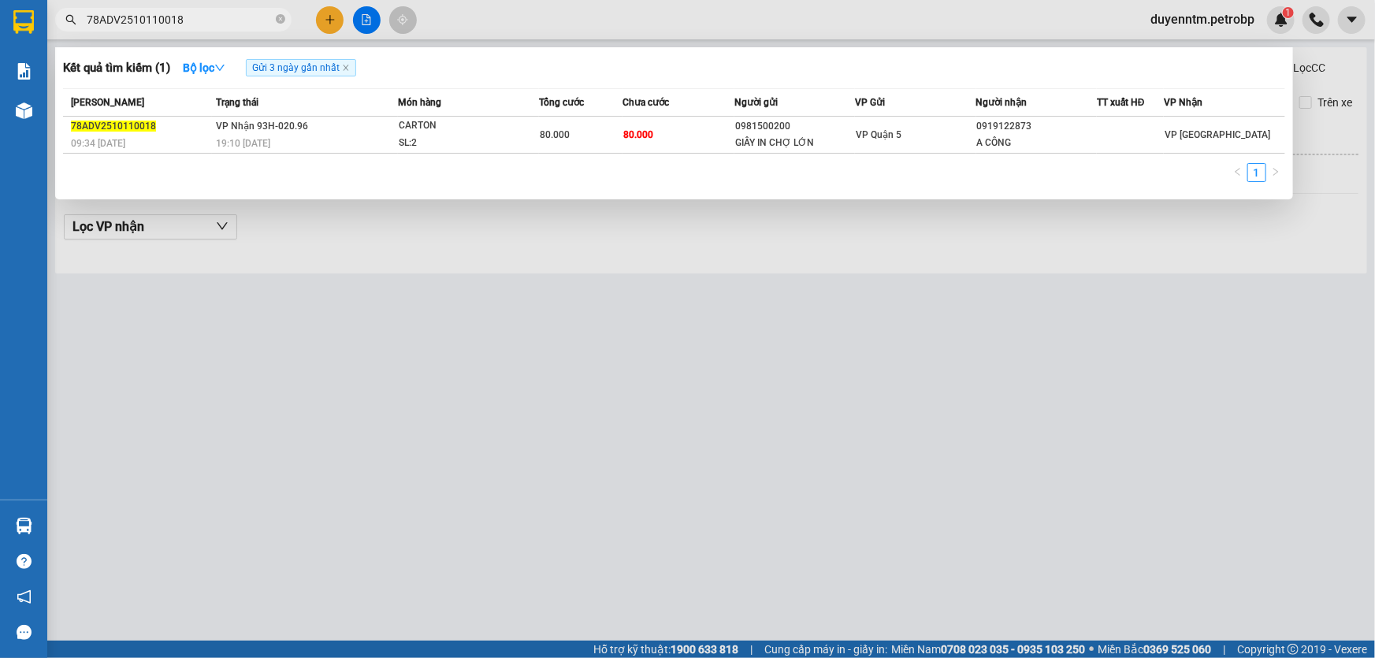
type input "78ADV2510110018"
click at [277, 19] on icon "close-circle" at bounding box center [280, 18] width 9 height 9
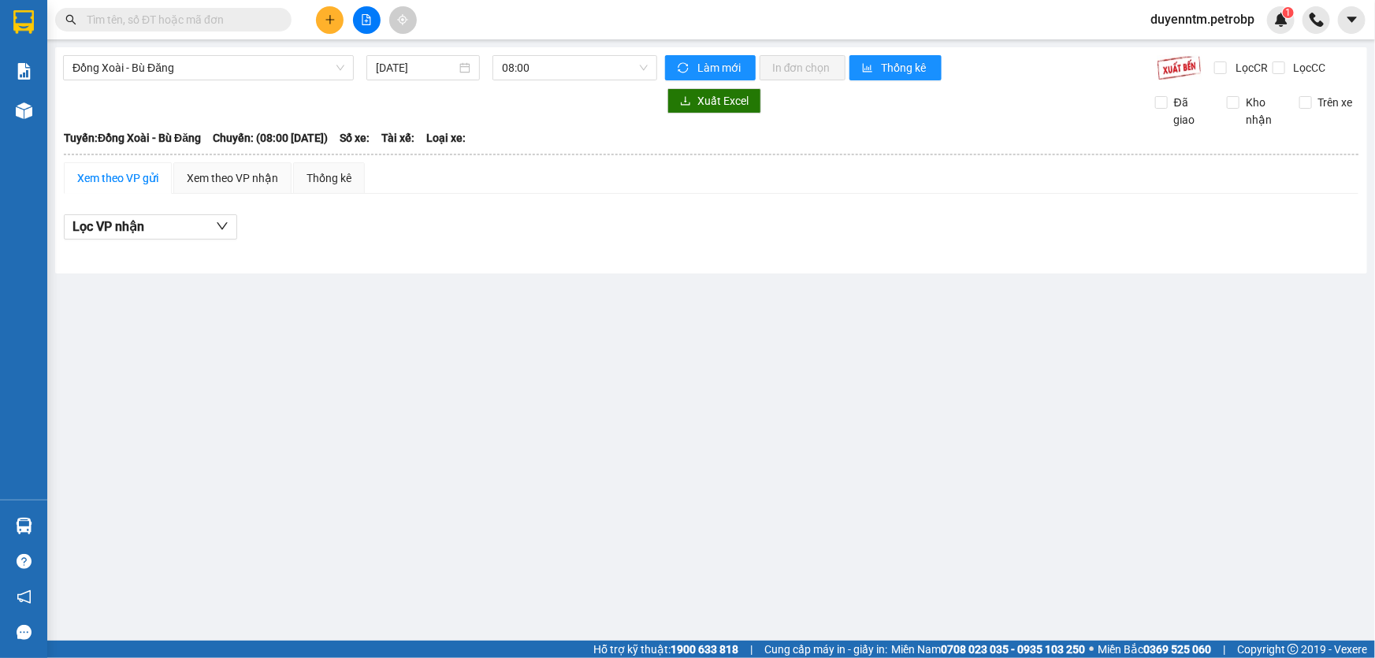
paste input "78ADV2510110056"
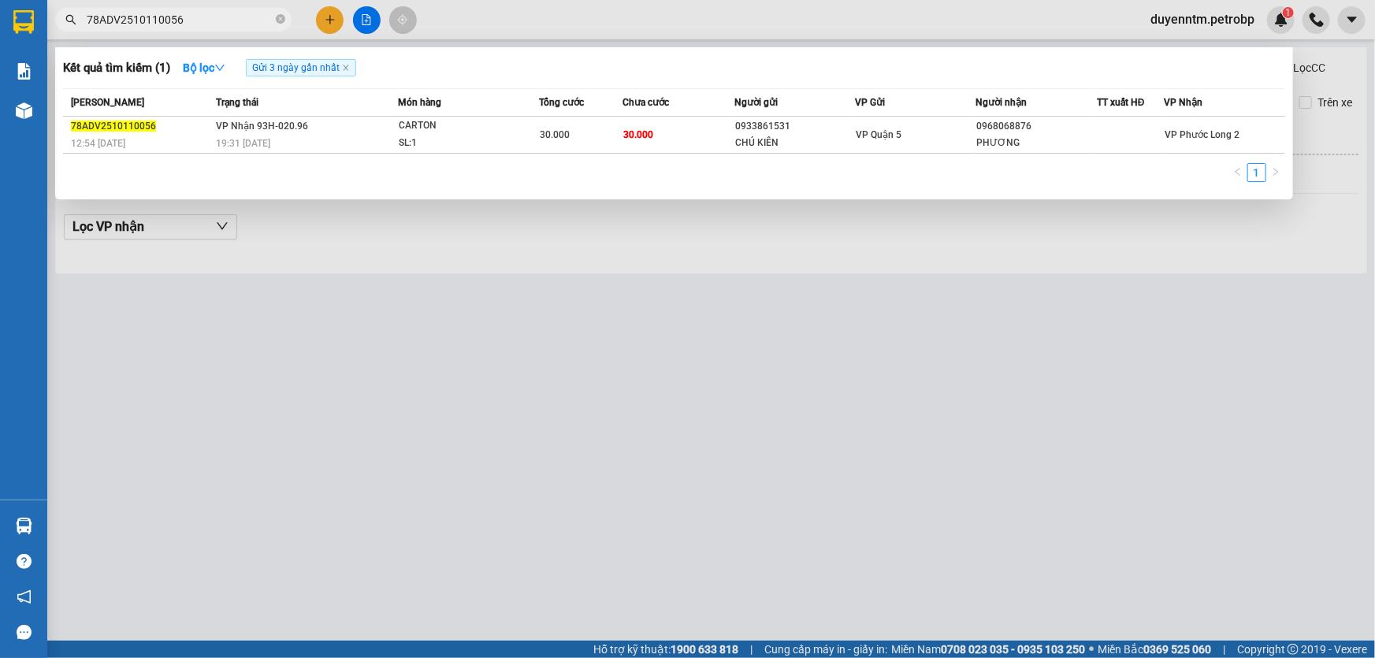
type input "78ADV2510110056"
click at [474, 373] on div at bounding box center [687, 329] width 1375 height 658
click at [284, 19] on icon "close-circle" at bounding box center [280, 18] width 9 height 9
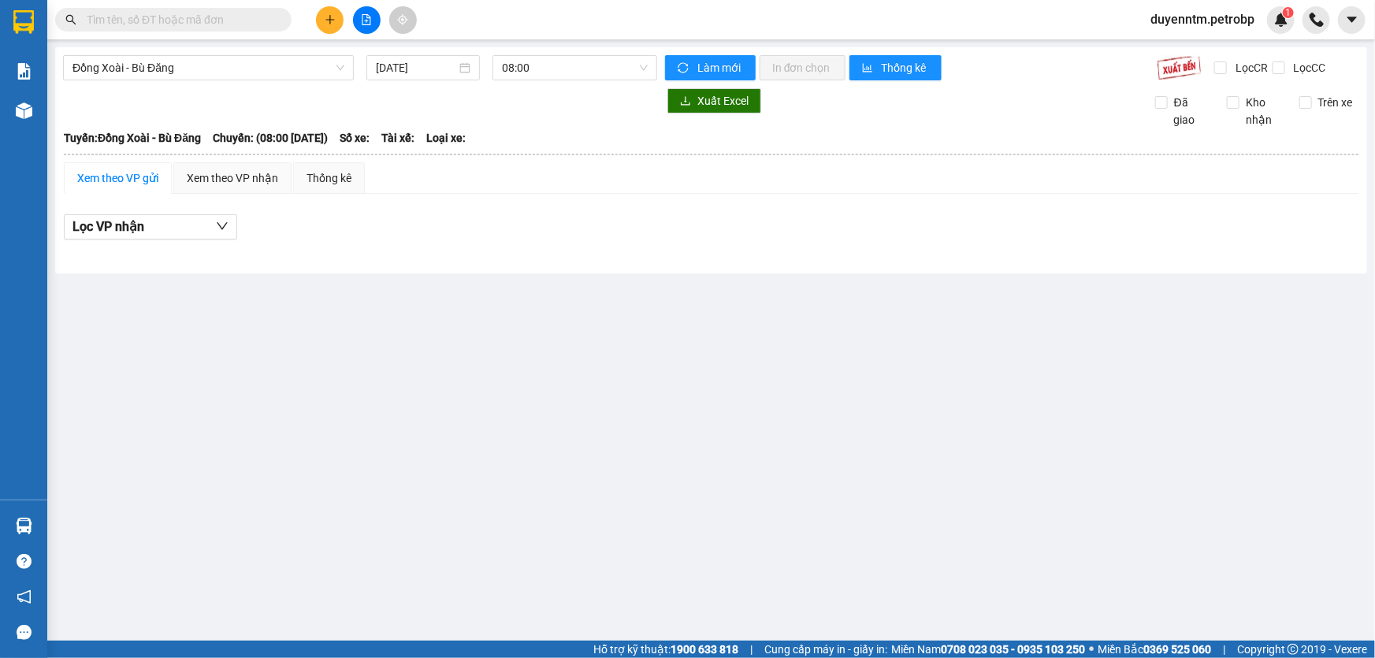
paste input "BN2510110003"
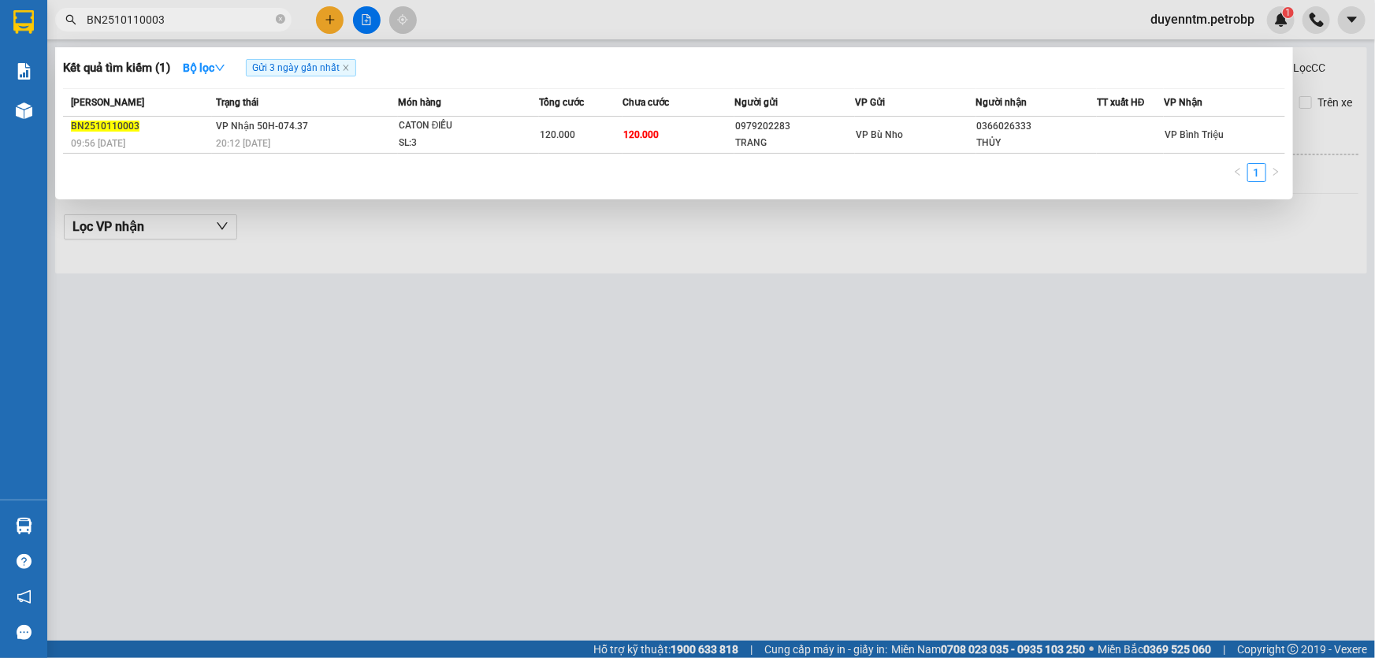
type input "BN2510110003"
click at [278, 17] on icon "close-circle" at bounding box center [280, 18] width 9 height 9
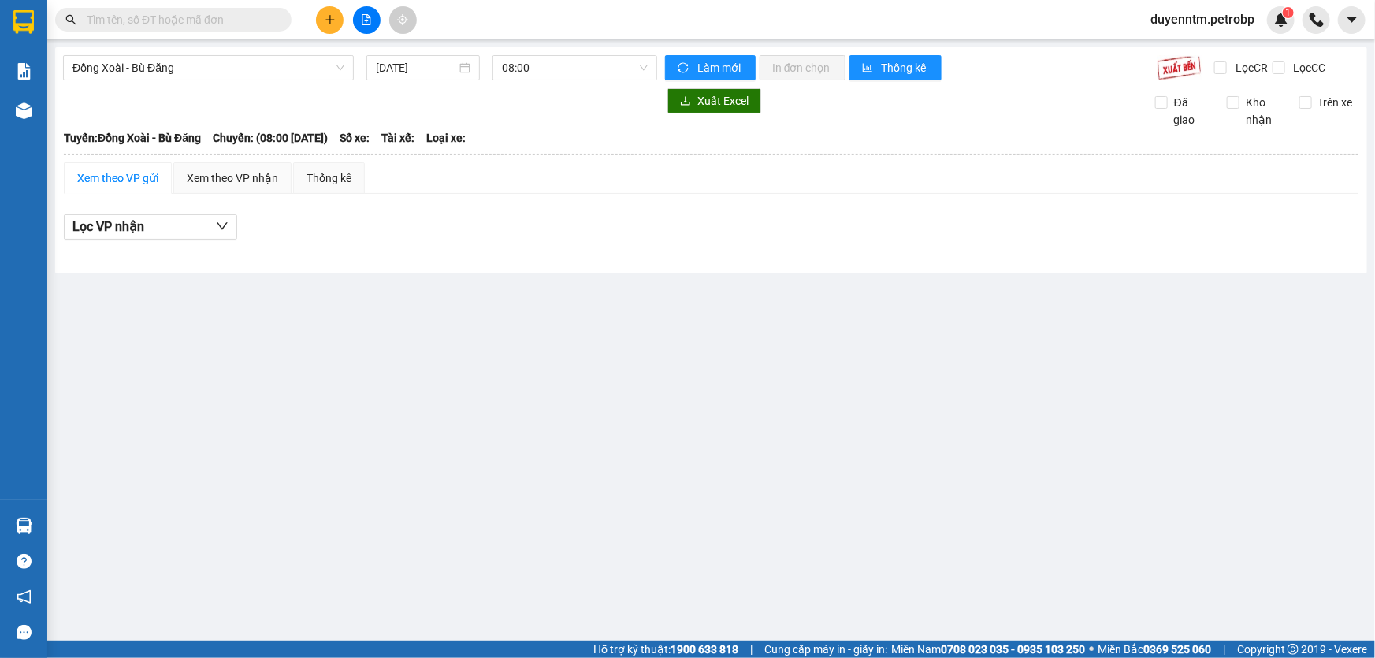
paste input "PB2510110009"
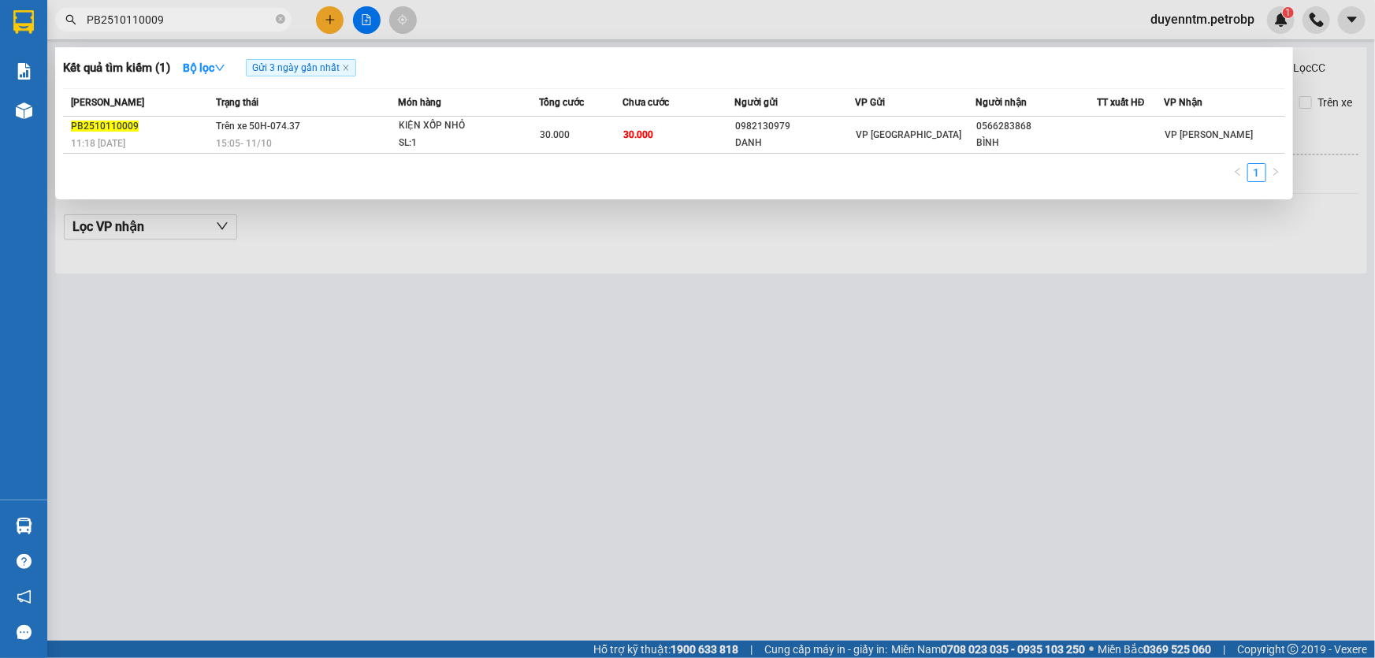
type input "PB2510110009"
